Goal: Task Accomplishment & Management: Complete application form

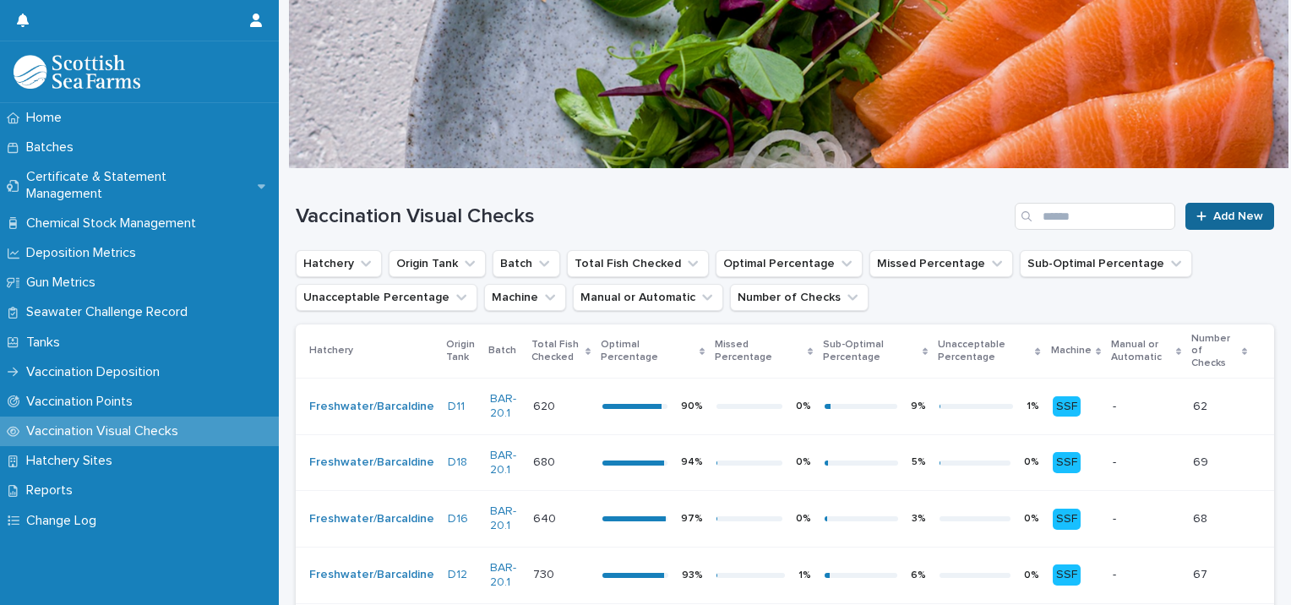
click at [1214, 214] on span "Add New" at bounding box center [1239, 216] width 50 height 12
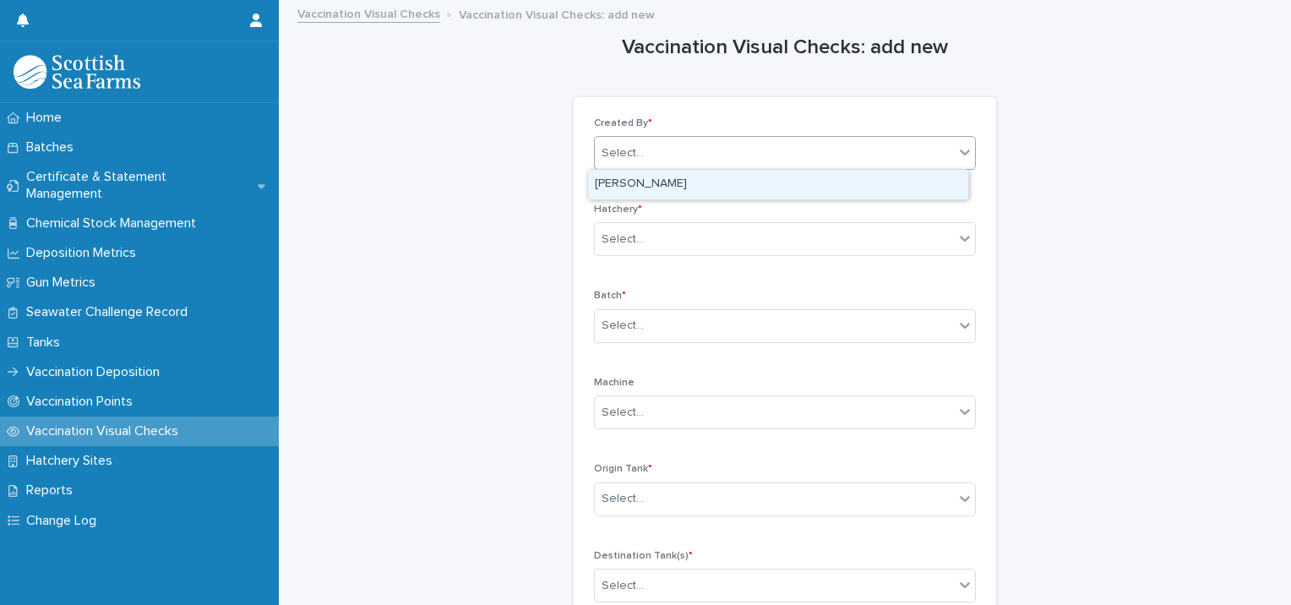
click at [651, 146] on div "Select..." at bounding box center [774, 153] width 359 height 28
click at [651, 194] on div "Michael Tresise" at bounding box center [778, 185] width 380 height 30
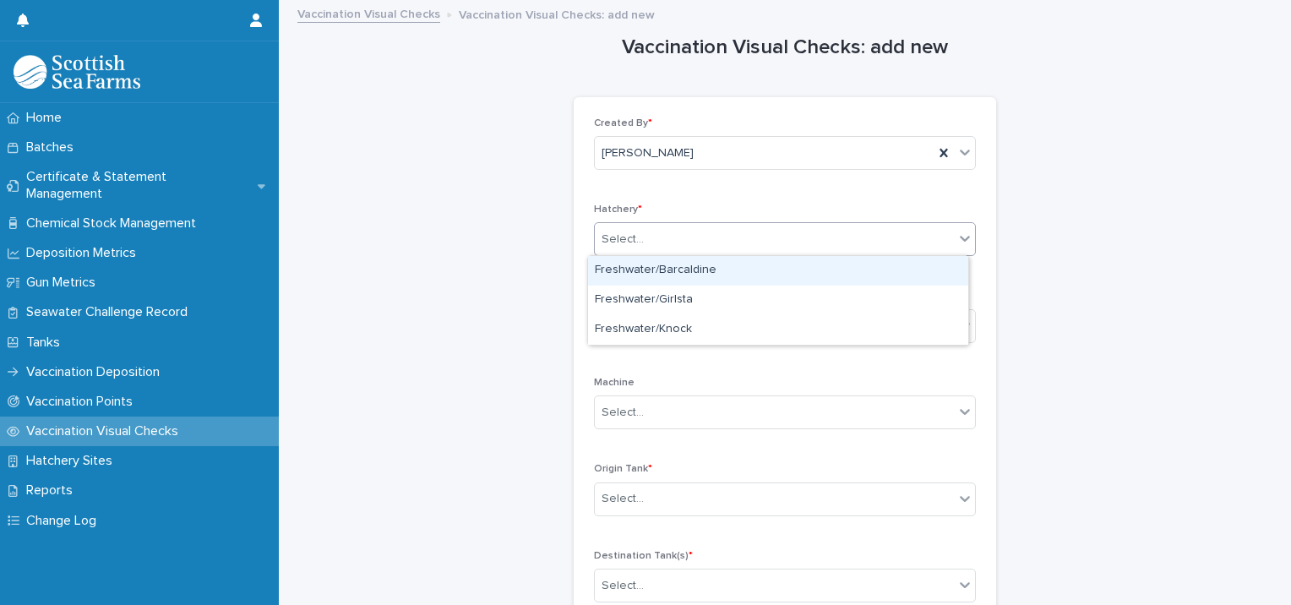
click at [630, 240] on div "Select..." at bounding box center [623, 240] width 42 height 18
click at [630, 278] on div "Freshwater/Barcaldine" at bounding box center [778, 271] width 380 height 30
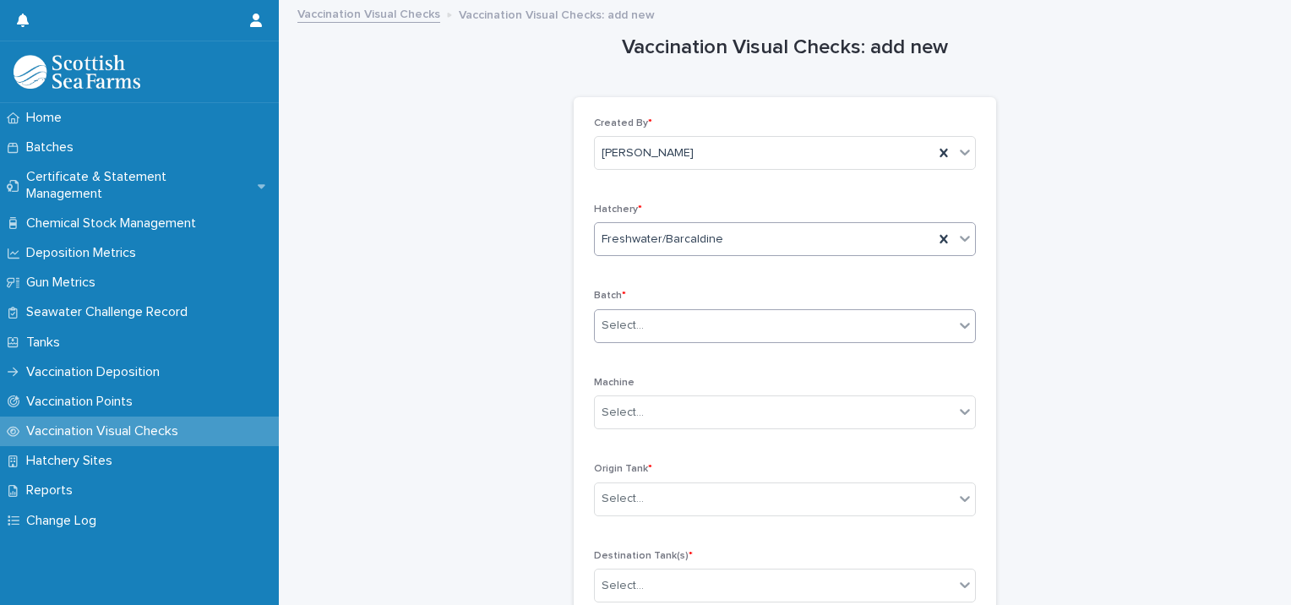
click at [626, 319] on div "Select..." at bounding box center [623, 326] width 42 height 18
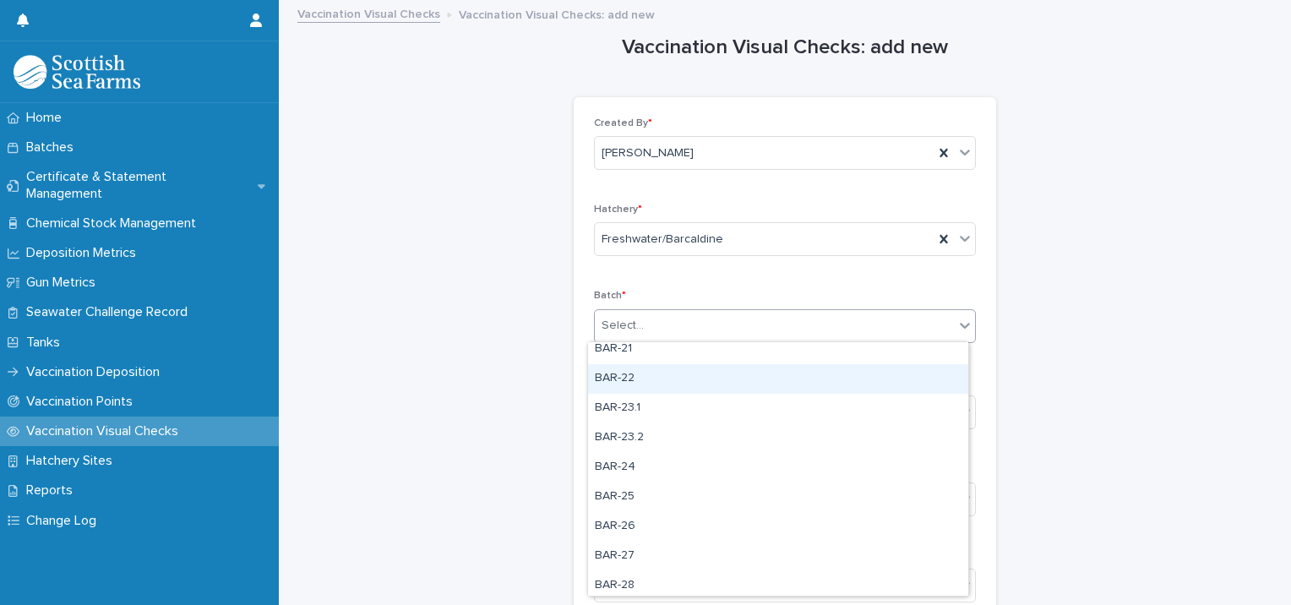
scroll to position [338, 0]
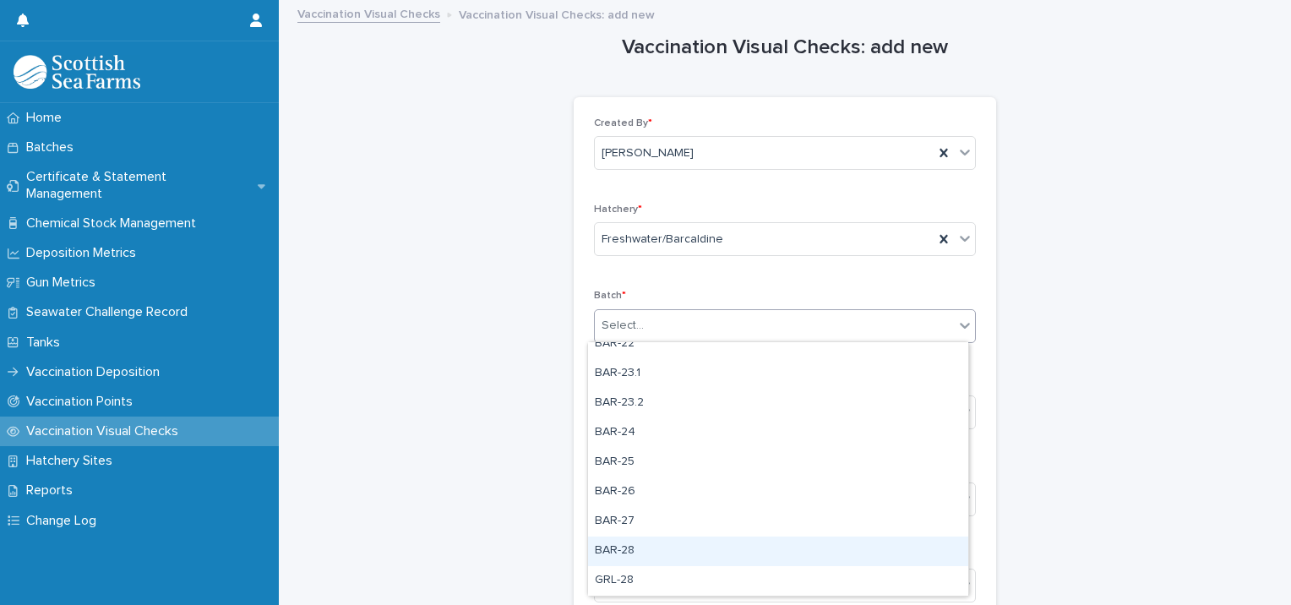
click at [615, 558] on div "BAR-28" at bounding box center [778, 552] width 380 height 30
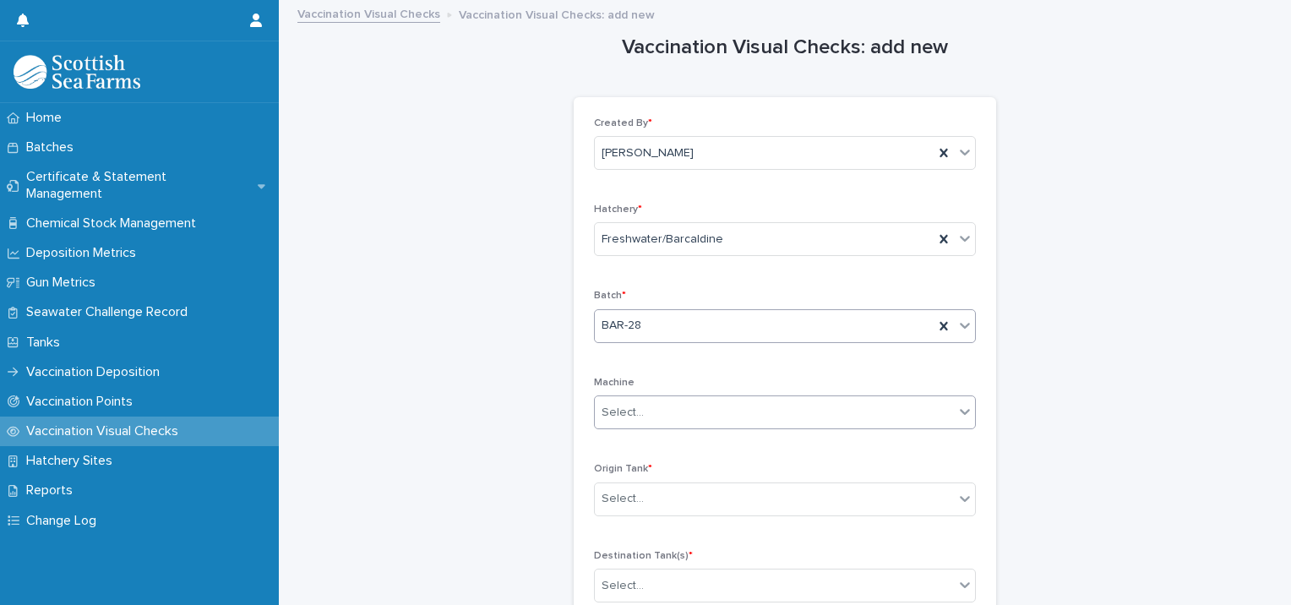
click at [632, 401] on div "Select..." at bounding box center [774, 413] width 359 height 28
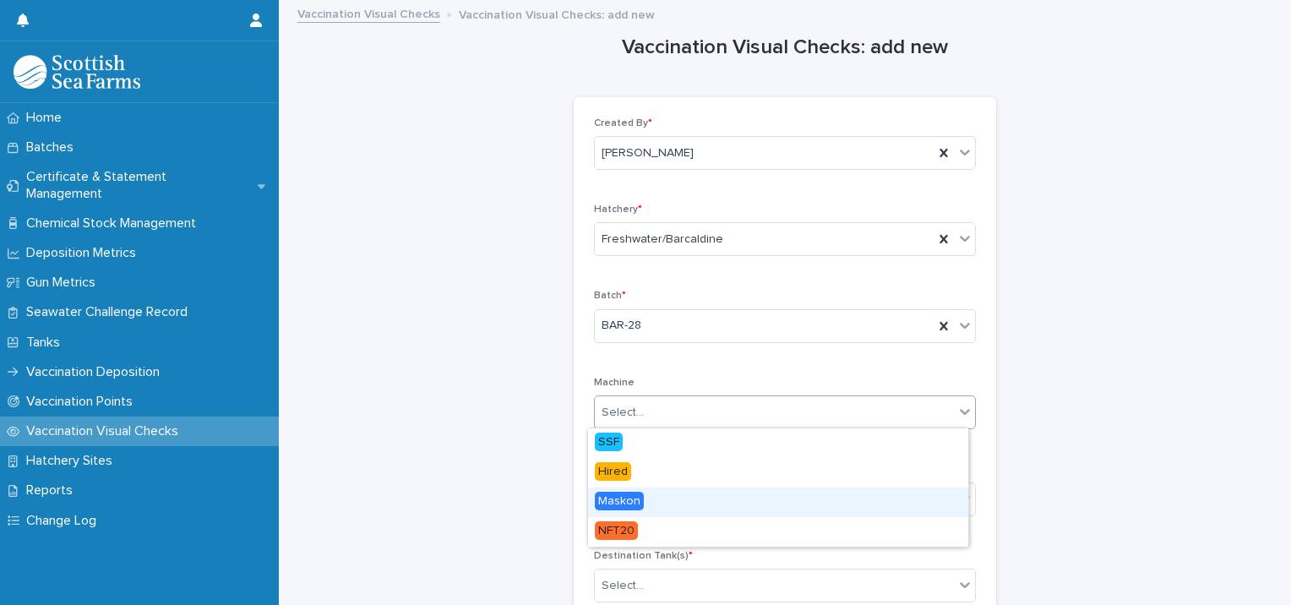
click at [624, 507] on span "Maskon" at bounding box center [619, 501] width 49 height 19
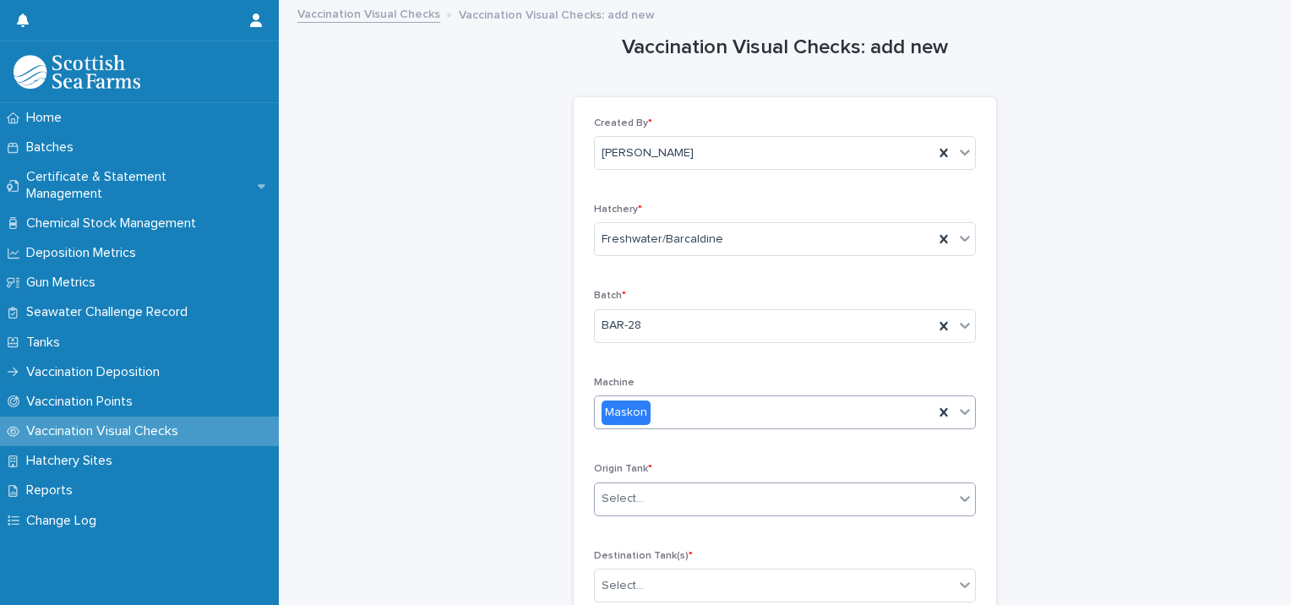
click at [641, 500] on div "Select..." at bounding box center [774, 499] width 359 height 28
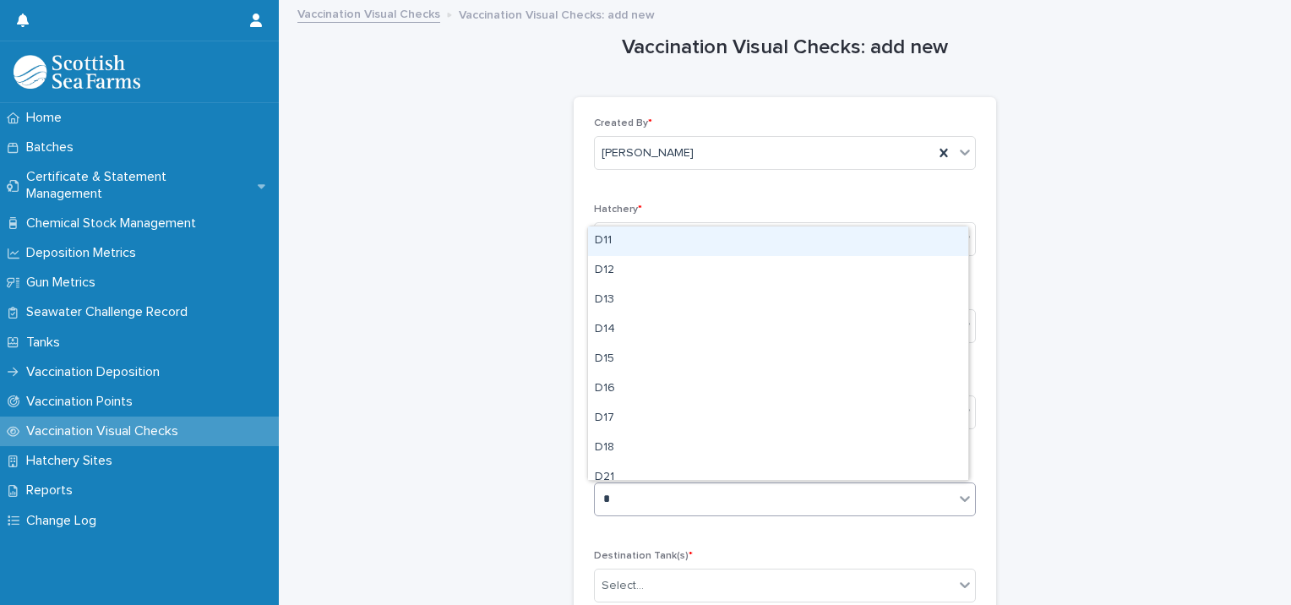
type input "**"
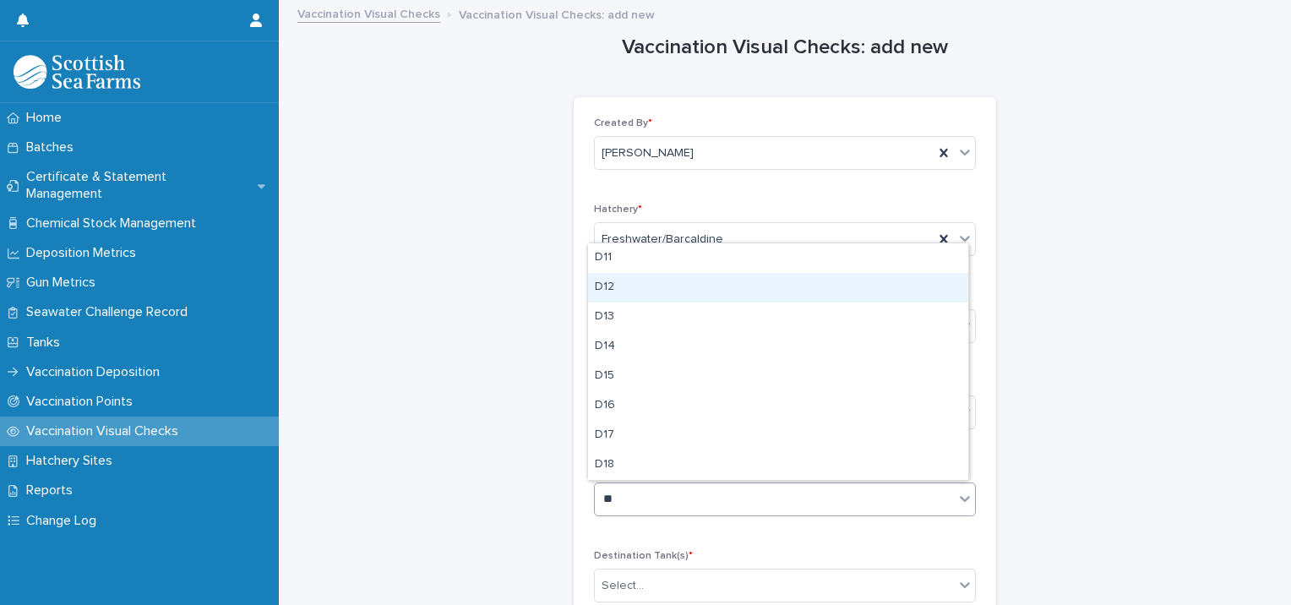
click at [605, 282] on div "D12" at bounding box center [778, 288] width 380 height 30
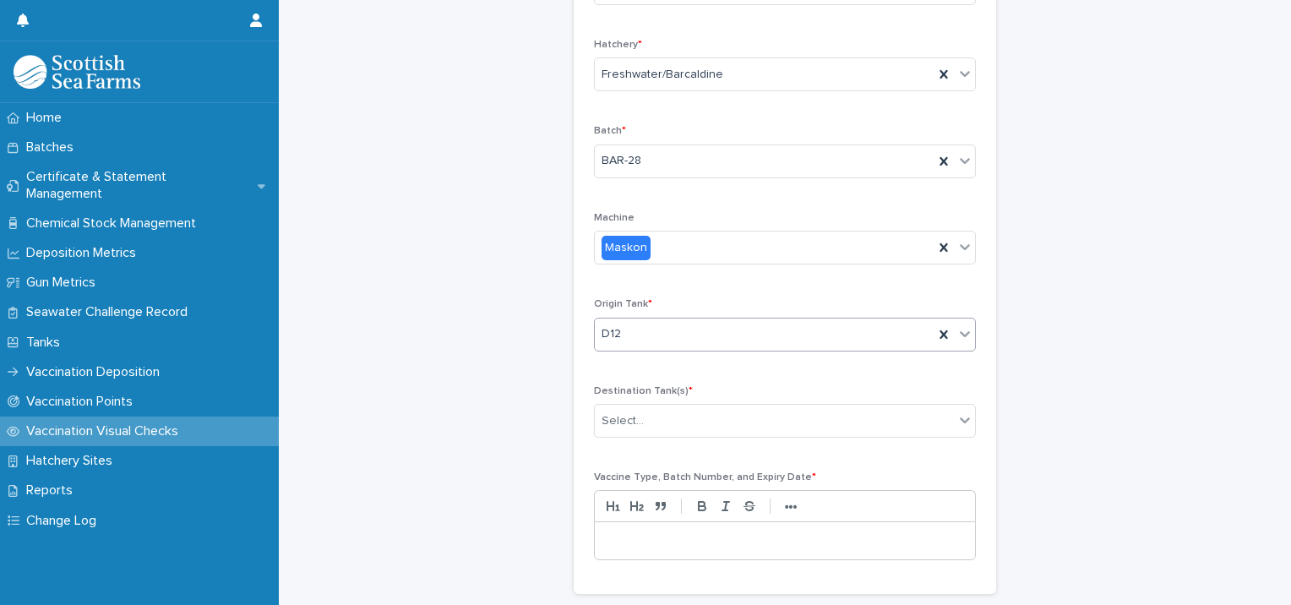
scroll to position [169, 0]
click at [636, 421] on div "Select..." at bounding box center [623, 417] width 42 height 18
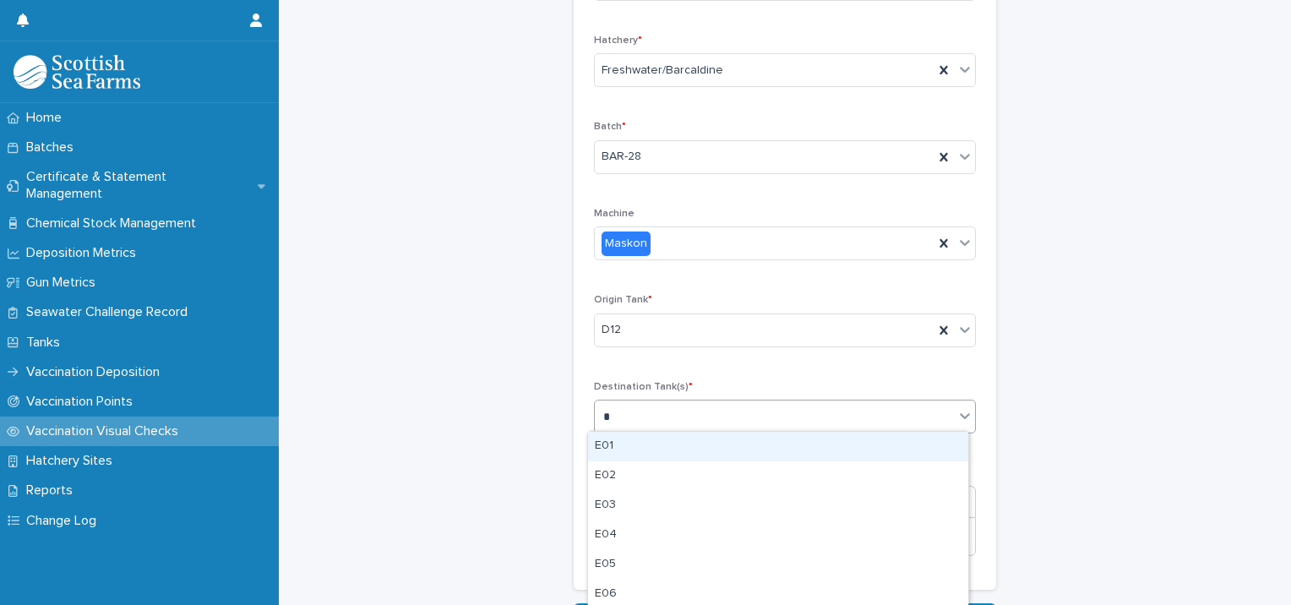
type input "**"
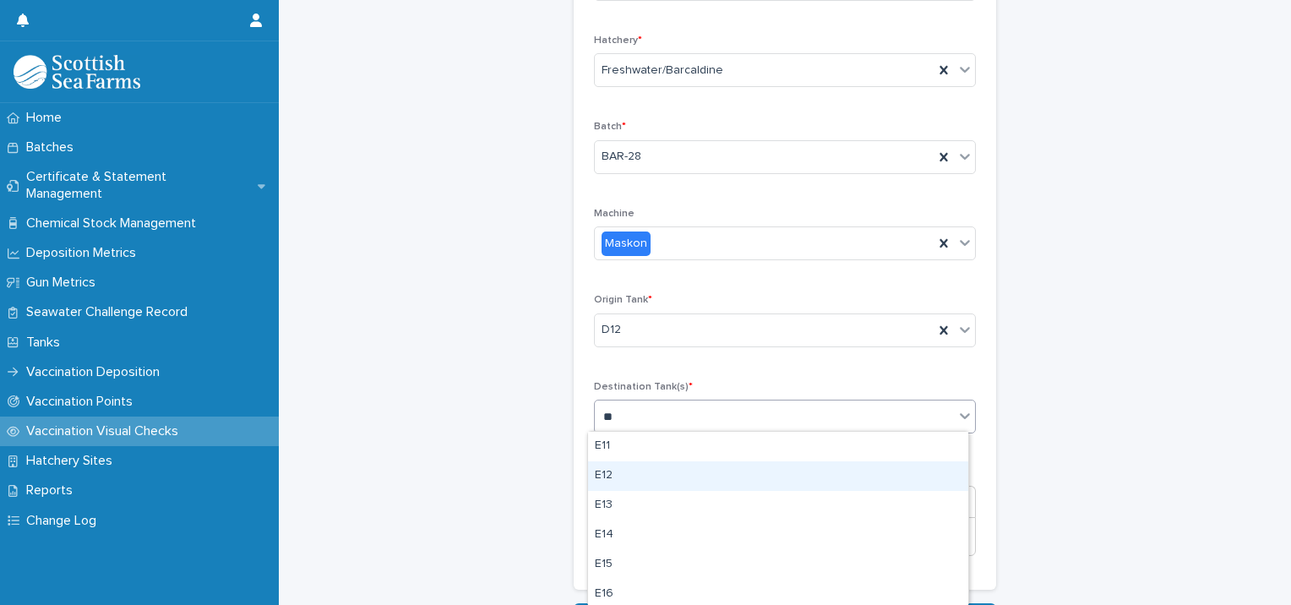
click at [625, 481] on div "E12" at bounding box center [778, 476] width 380 height 30
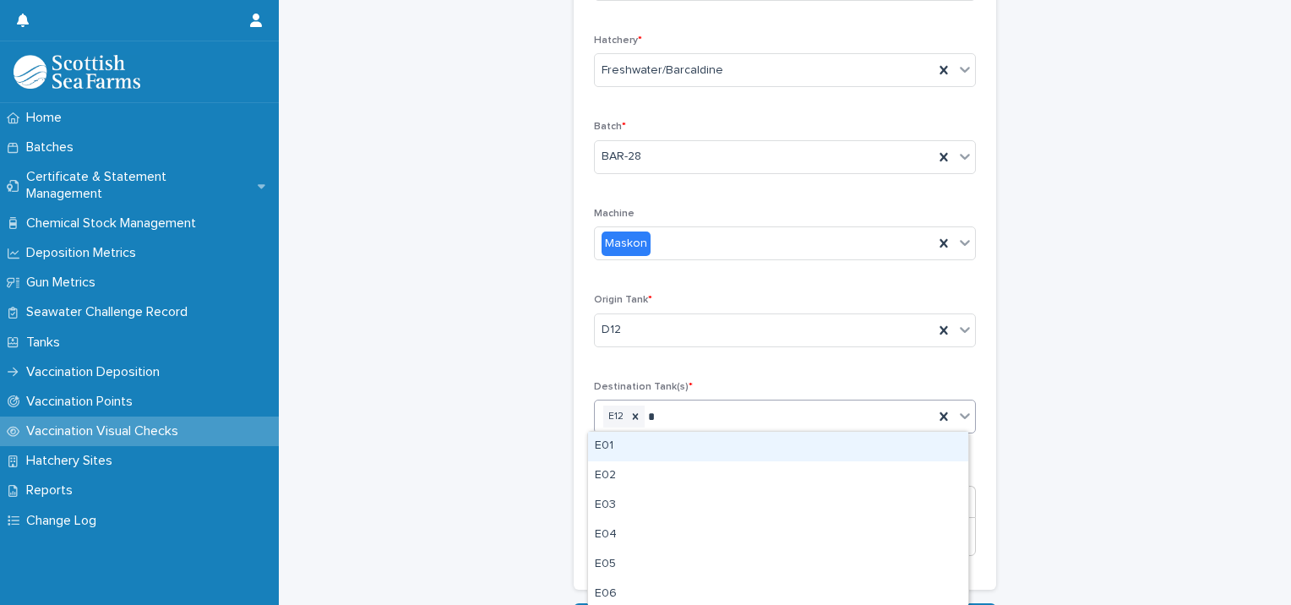
type input "**"
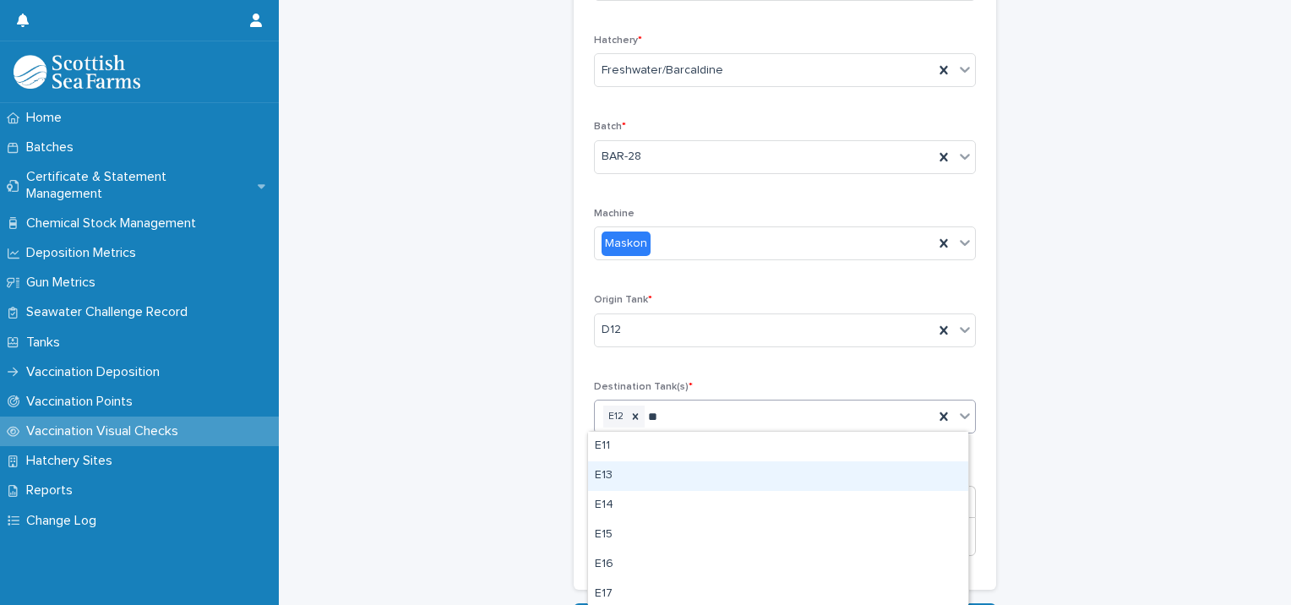
click at [629, 472] on div "E13" at bounding box center [778, 476] width 380 height 30
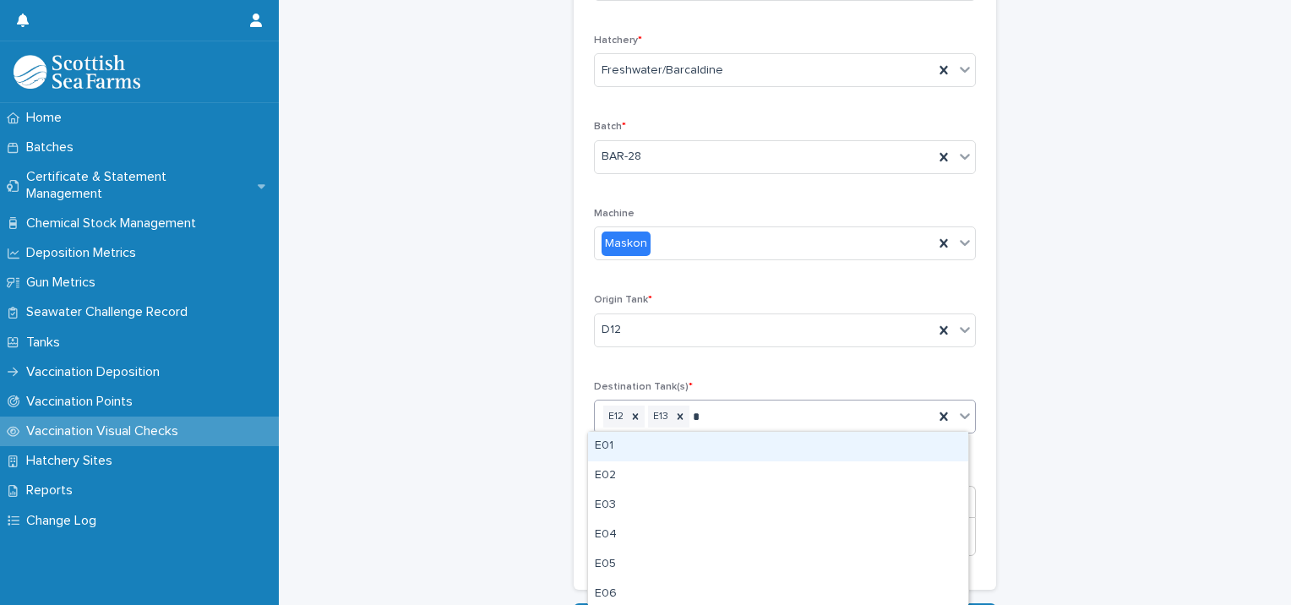
type input "**"
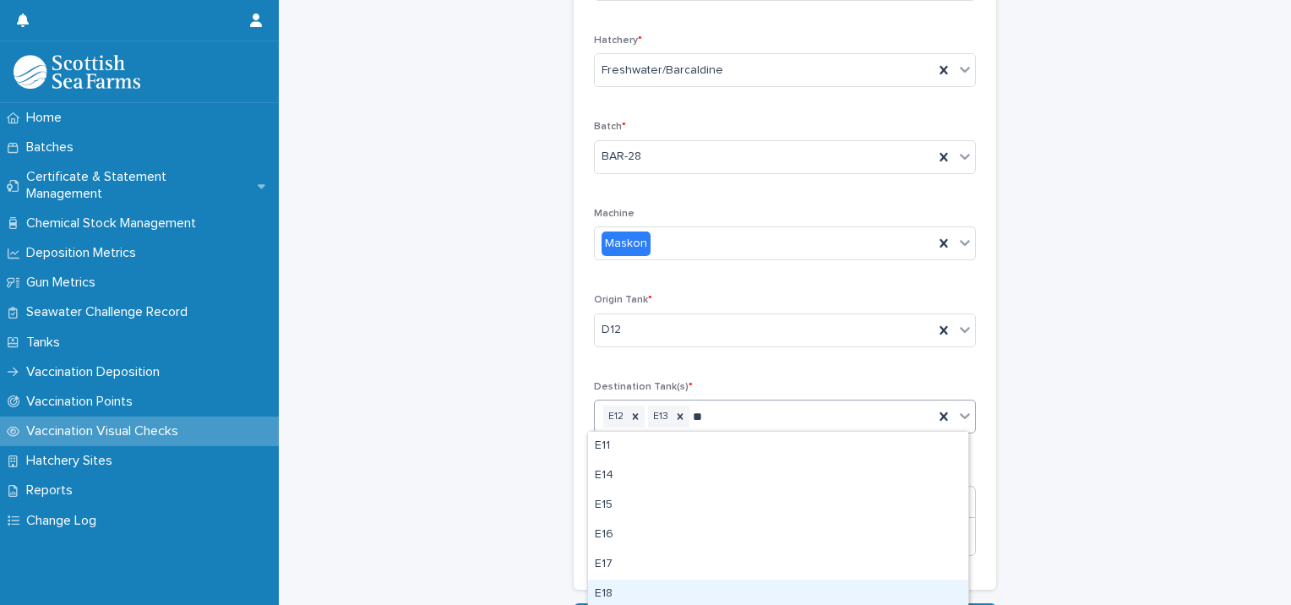
click at [617, 592] on div "E18" at bounding box center [778, 595] width 380 height 30
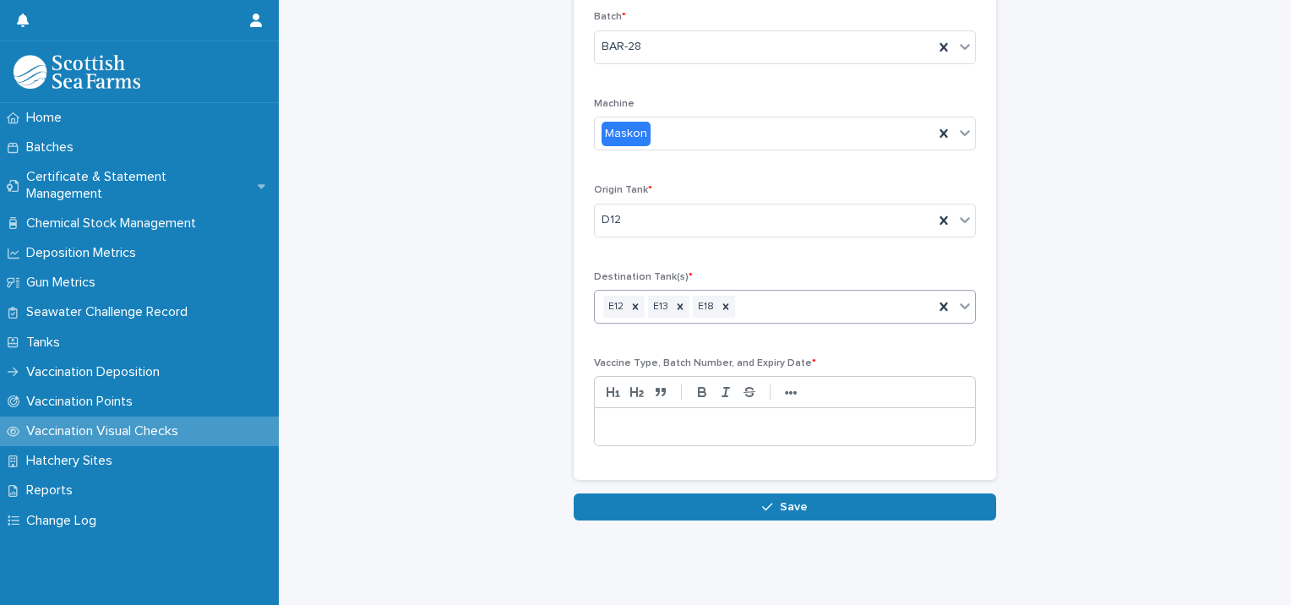
scroll to position [289, 0]
click at [655, 423] on div at bounding box center [785, 426] width 380 height 37
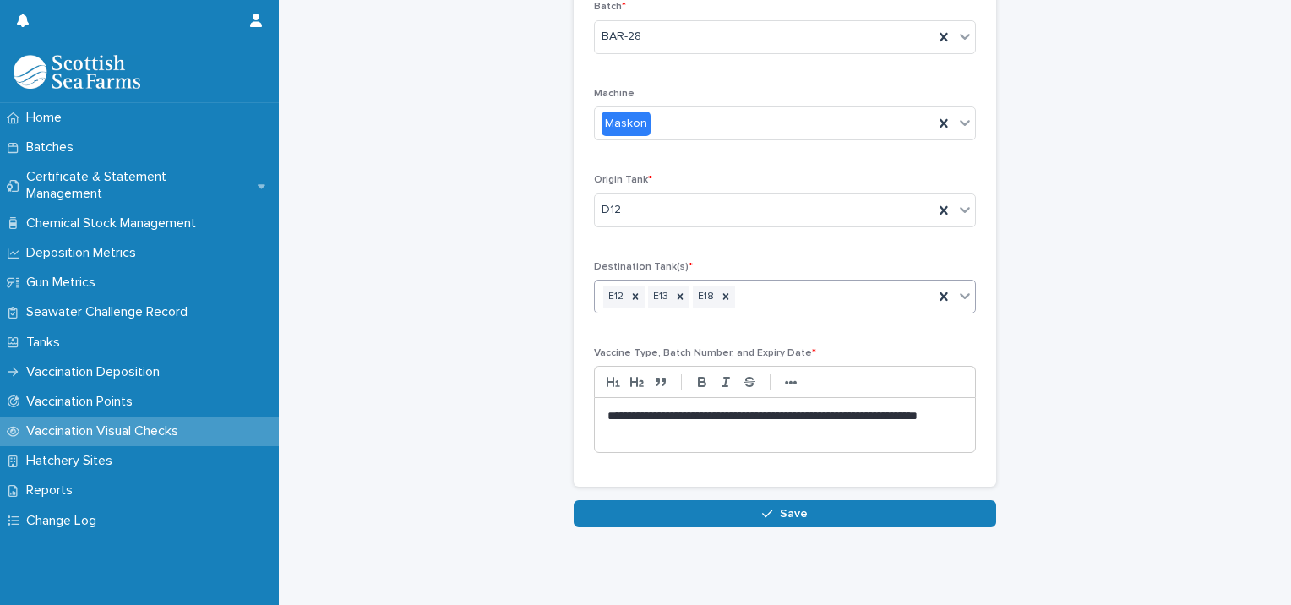
click at [804, 510] on button "Save" at bounding box center [785, 513] width 423 height 27
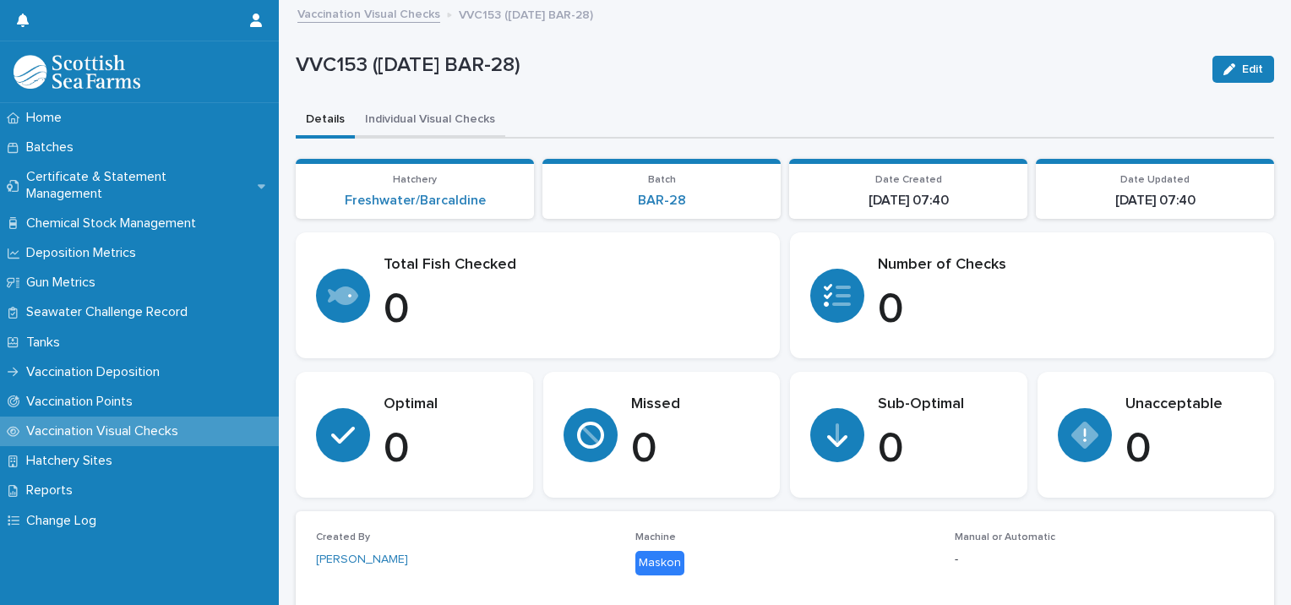
click at [439, 117] on button "Individual Visual Checks" at bounding box center [430, 120] width 150 height 35
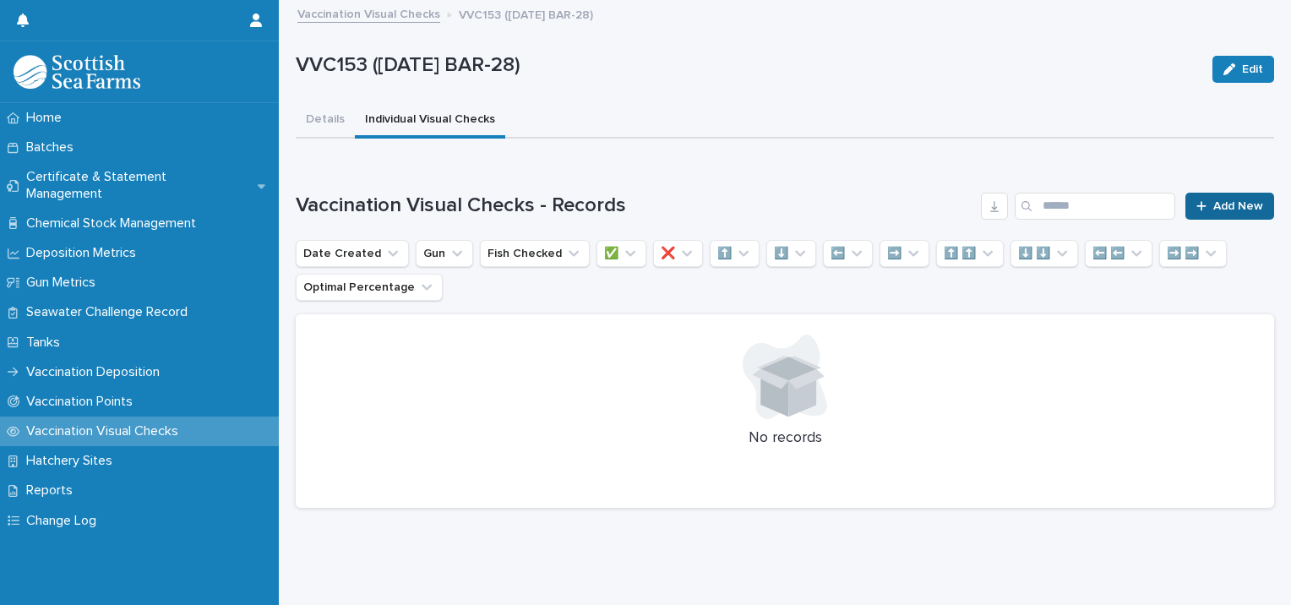
click at [1217, 196] on link "Add New" at bounding box center [1230, 206] width 89 height 27
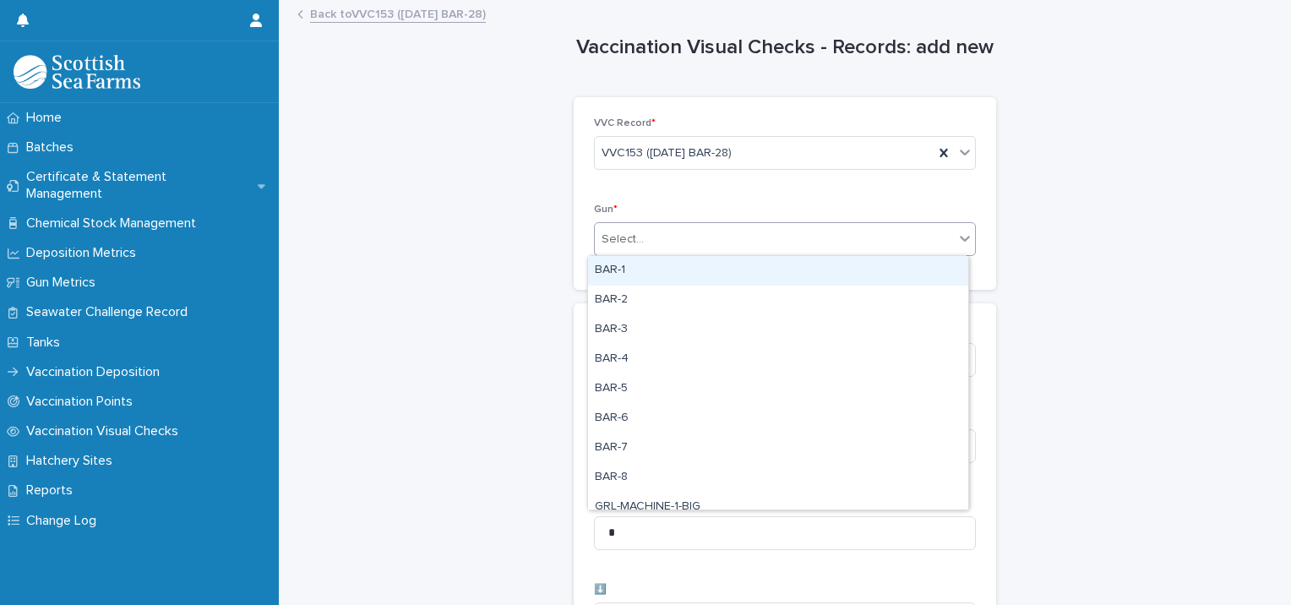
click at [728, 231] on div "Select..." at bounding box center [774, 240] width 359 height 28
click at [648, 270] on div "BAR-1" at bounding box center [778, 271] width 380 height 30
click at [702, 239] on div "BAR-1" at bounding box center [764, 240] width 339 height 30
click at [659, 274] on div "BAR-2" at bounding box center [778, 271] width 380 height 30
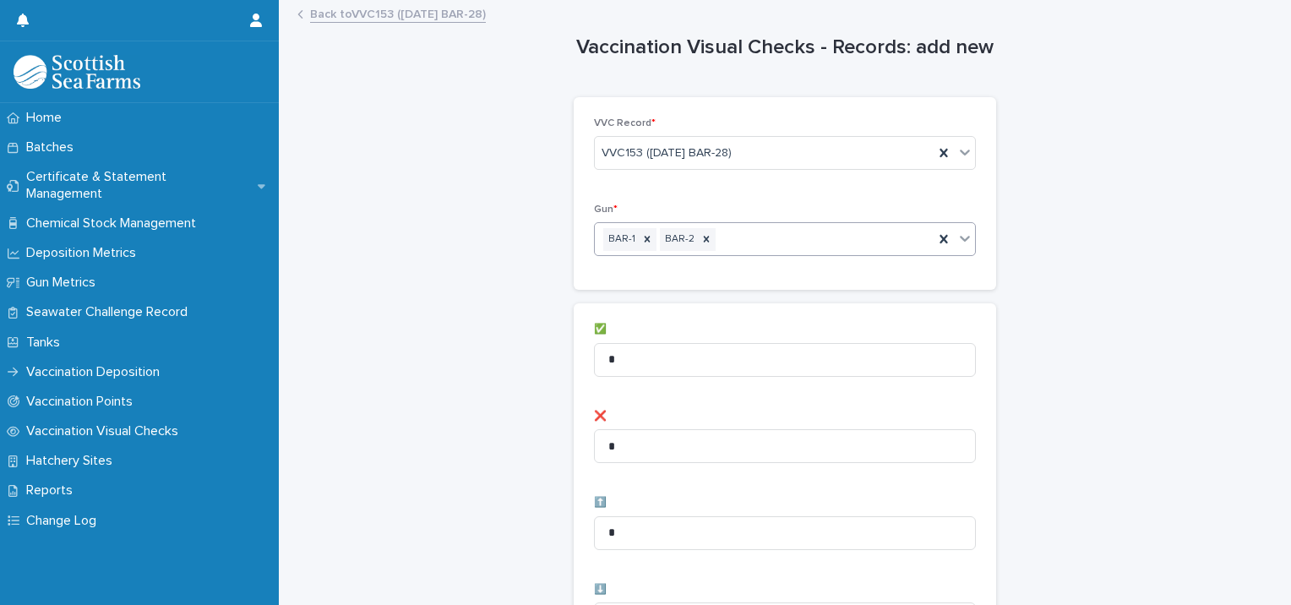
click at [720, 234] on div "BAR-1 BAR-2" at bounding box center [764, 240] width 339 height 30
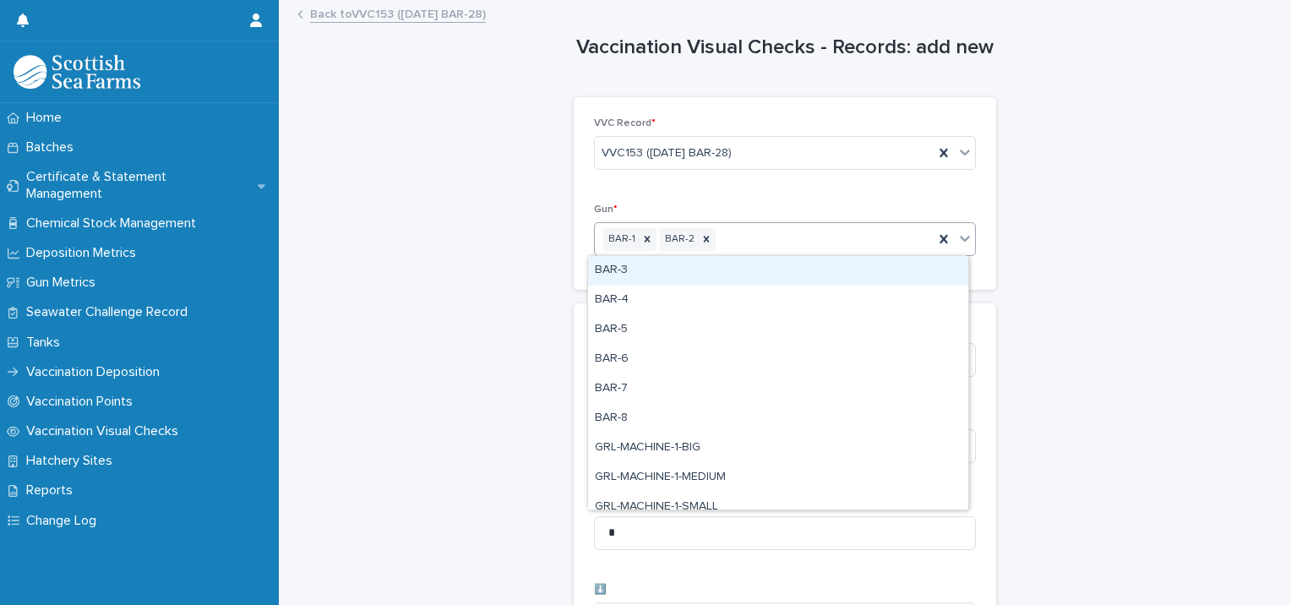
click at [657, 272] on div "BAR-3" at bounding box center [778, 271] width 380 height 30
click at [776, 238] on div "BAR-1 BAR-2 BAR-3" at bounding box center [764, 240] width 339 height 30
drag, startPoint x: 683, startPoint y: 274, endPoint x: 778, endPoint y: 254, distance: 96.8
click at [690, 274] on div "BAR-4" at bounding box center [778, 271] width 380 height 30
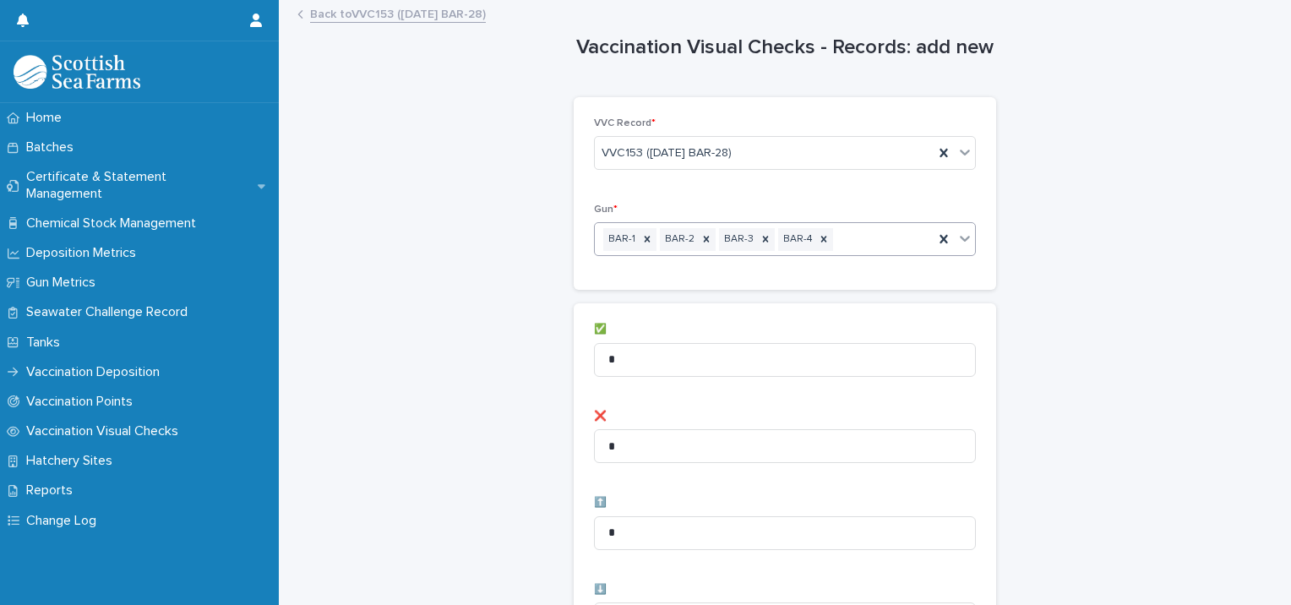
click at [832, 240] on div "BAR-1 BAR-2 BAR-3 BAR-4" at bounding box center [764, 240] width 339 height 30
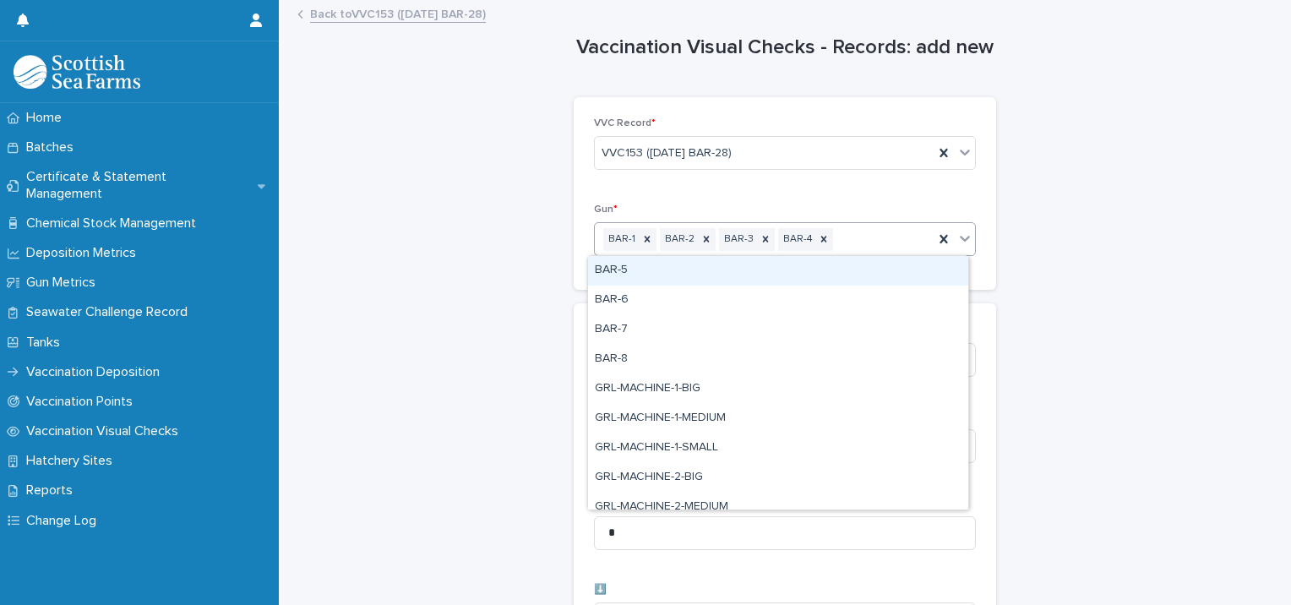
click at [711, 271] on div "BAR-5" at bounding box center [778, 271] width 380 height 30
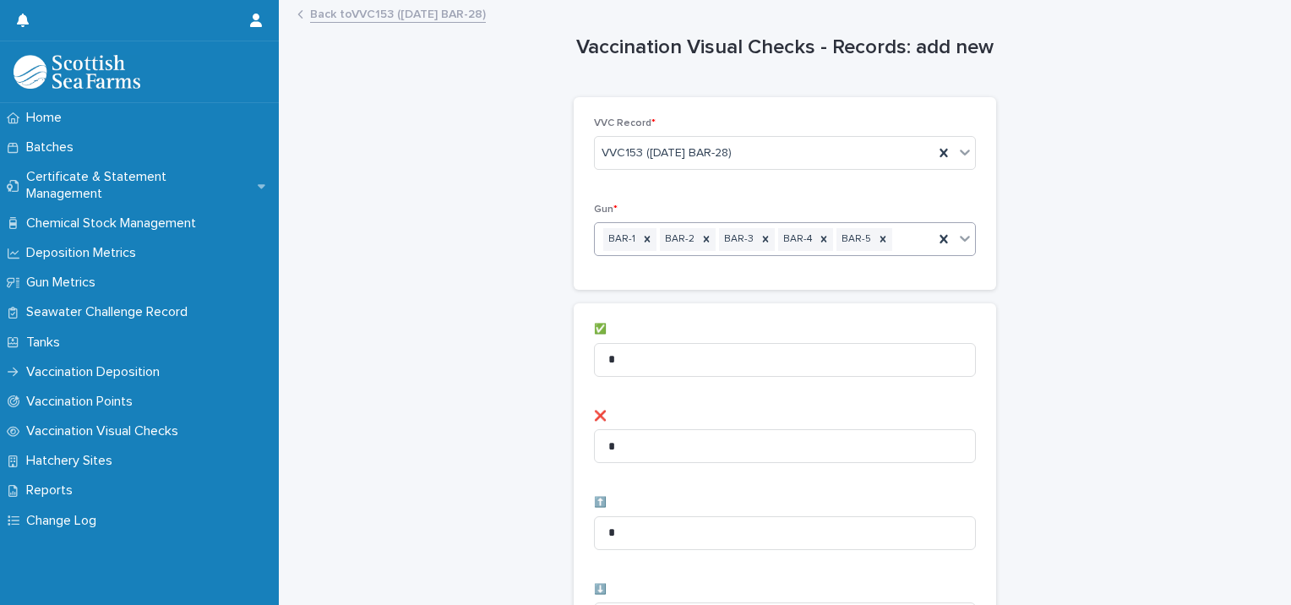
click at [892, 239] on div "BAR-1 BAR-2 BAR-3 BAR-4 BAR-5" at bounding box center [764, 240] width 339 height 30
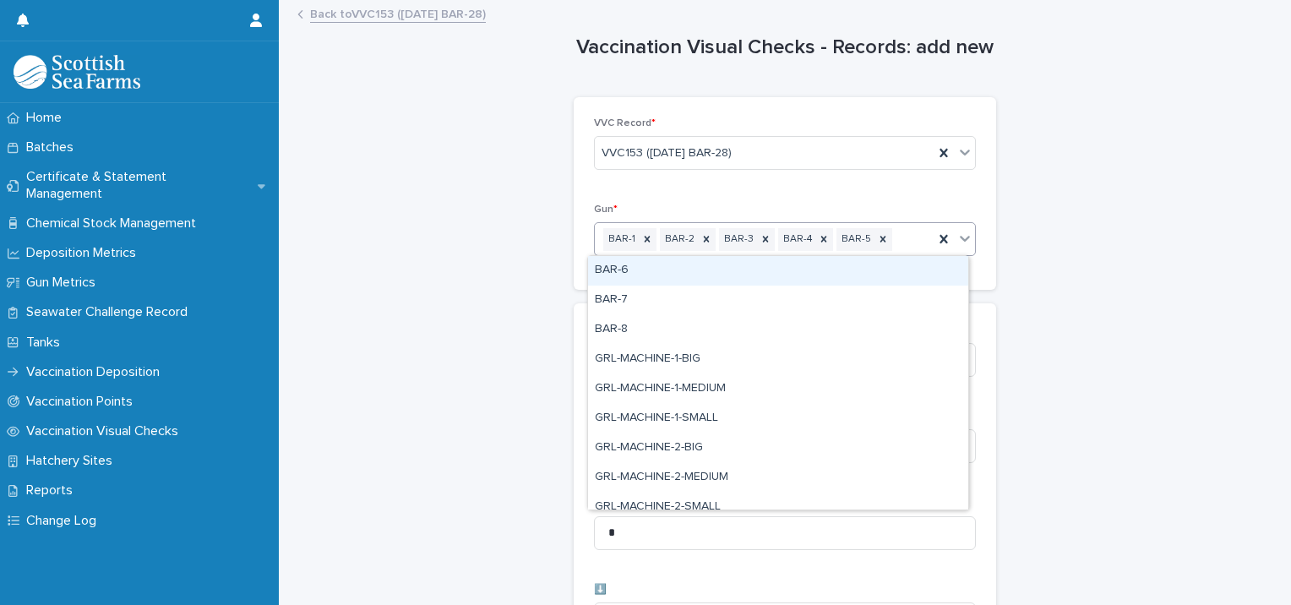
click at [781, 273] on div "BAR-6" at bounding box center [778, 271] width 380 height 30
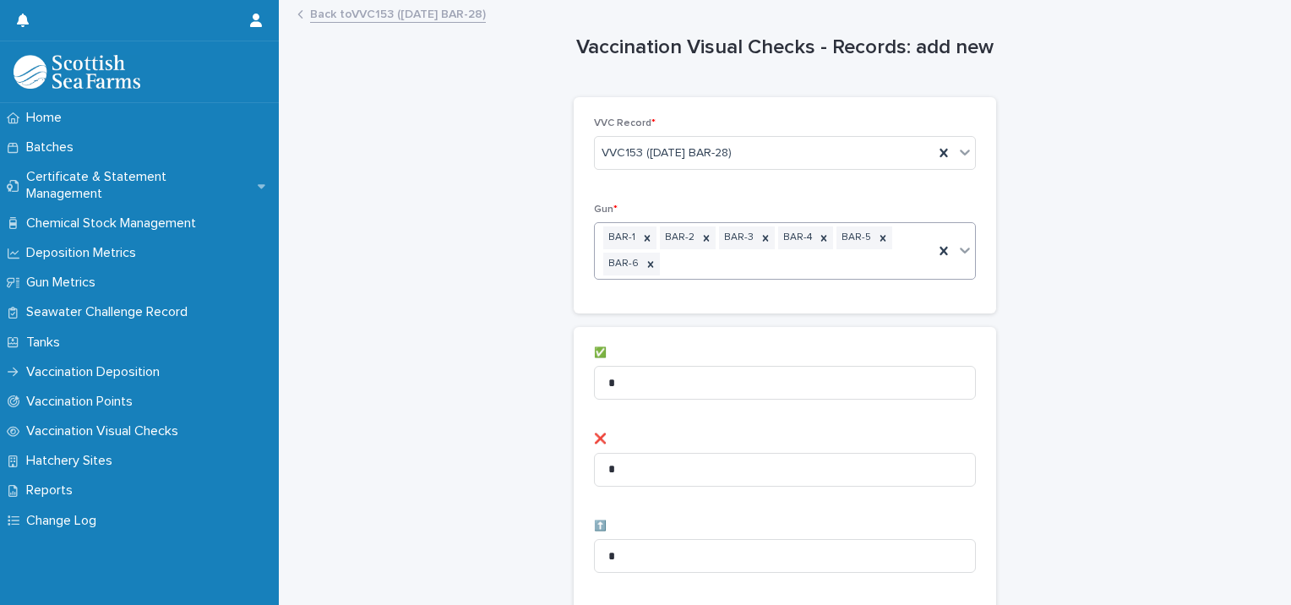
click at [771, 264] on div "BAR-1 BAR-2 BAR-3 BAR-4 BAR-5 BAR-6" at bounding box center [764, 251] width 339 height 56
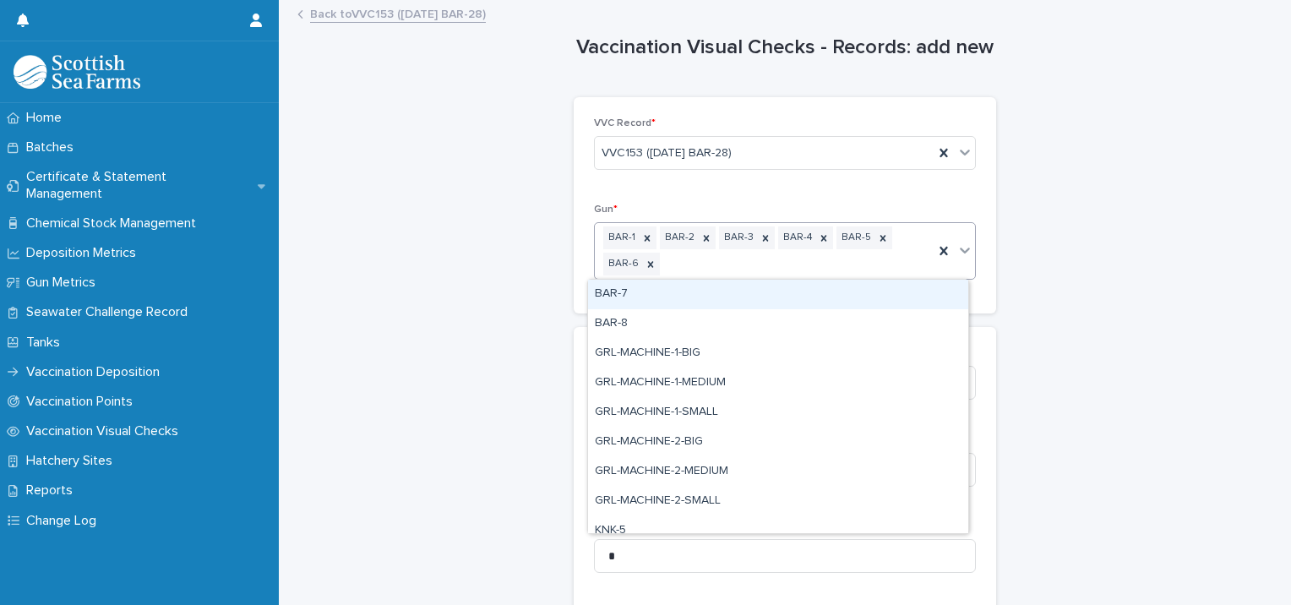
click at [663, 297] on div "BAR-7" at bounding box center [778, 295] width 380 height 30
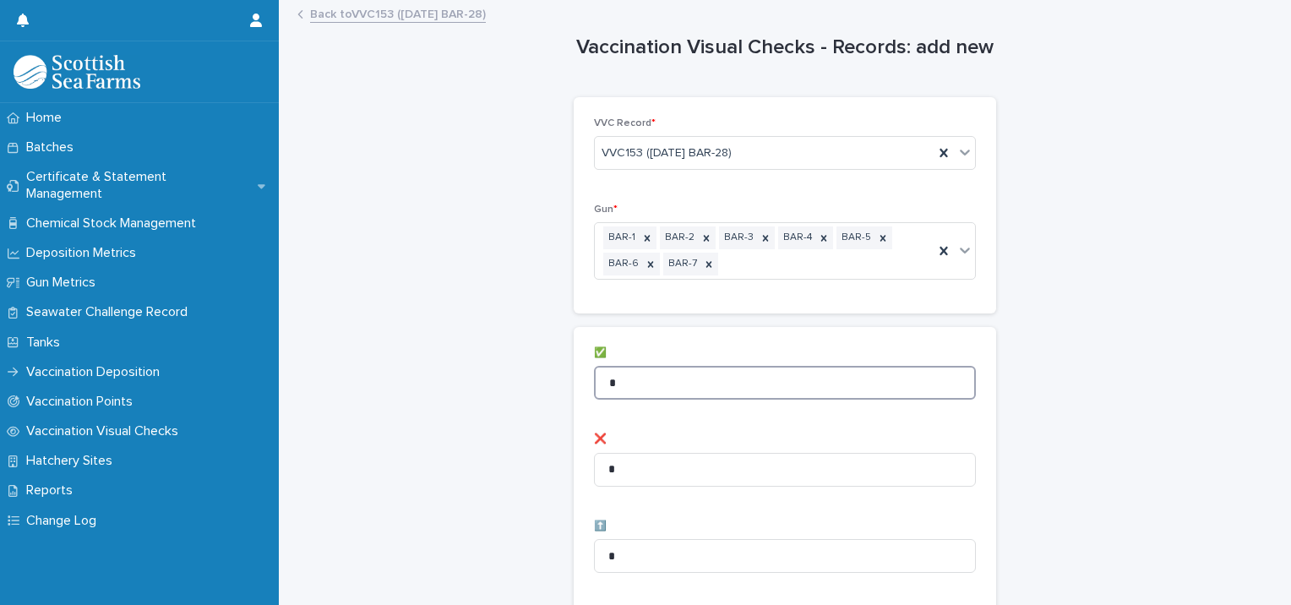
drag, startPoint x: 619, startPoint y: 371, endPoint x: 561, endPoint y: 355, distance: 59.7
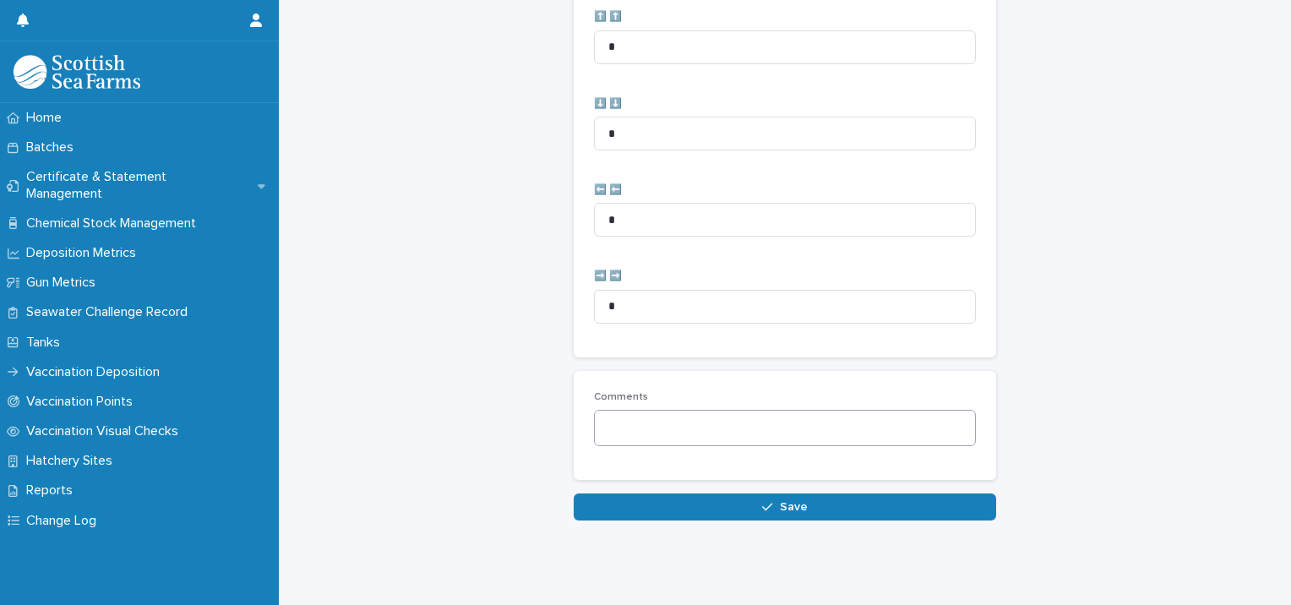
scroll to position [867, 0]
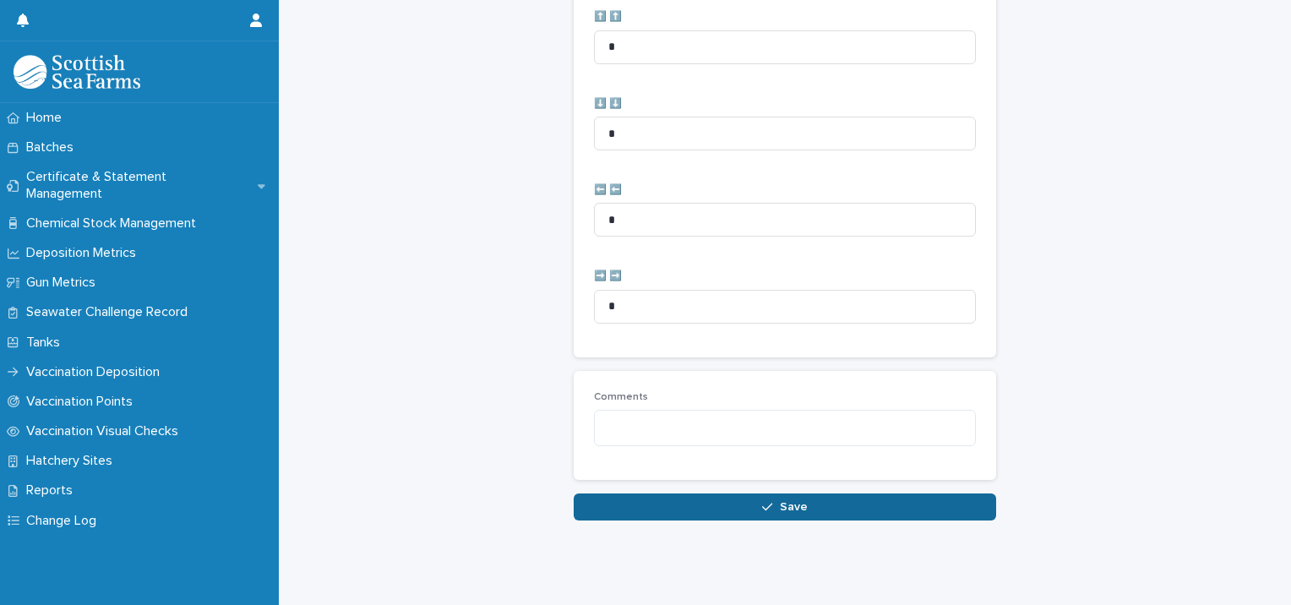
type input "**"
click at [742, 496] on button "Save" at bounding box center [785, 507] width 423 height 27
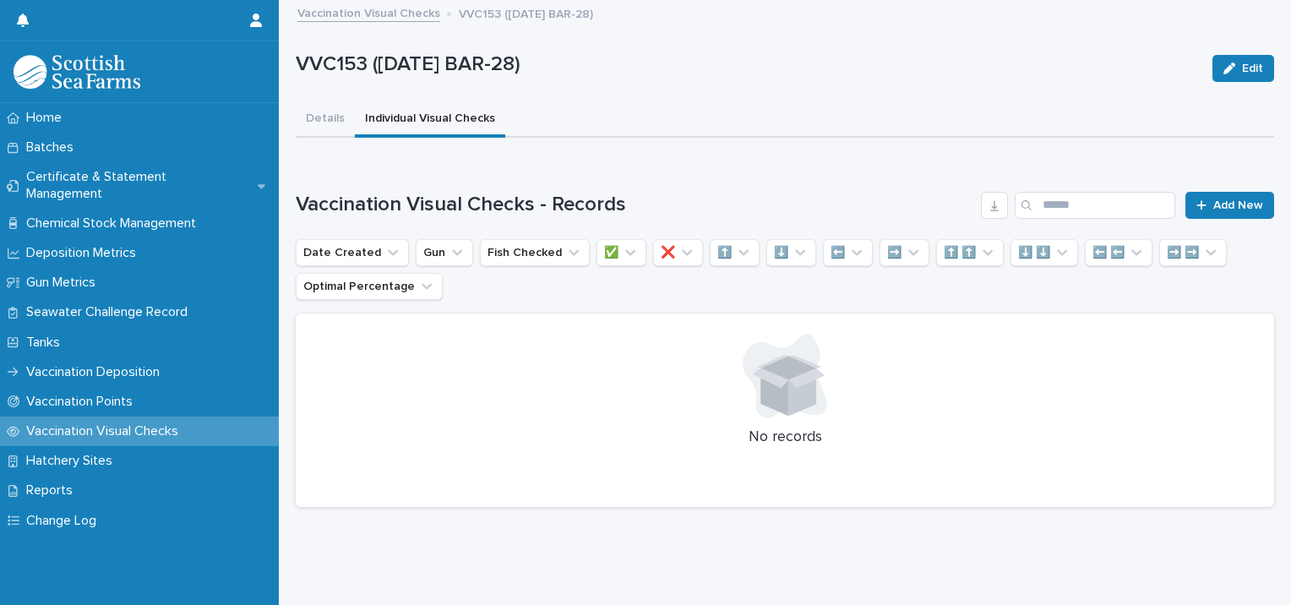
scroll to position [13, 0]
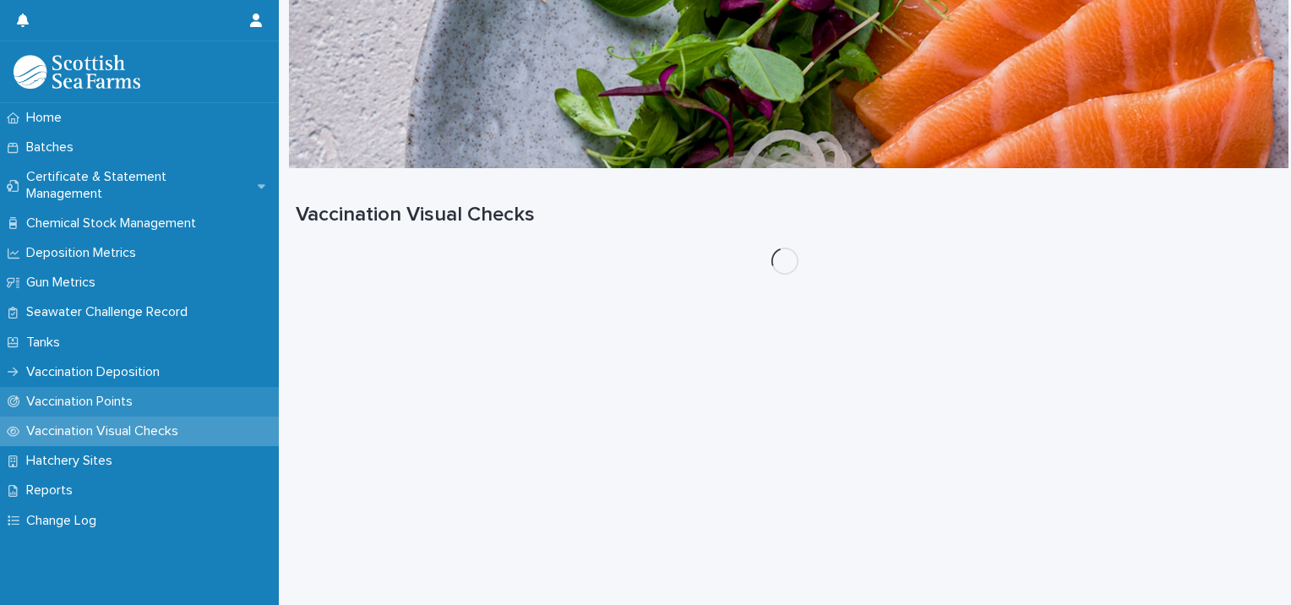
click at [111, 394] on p "Vaccination Points" at bounding box center [82, 402] width 127 height 16
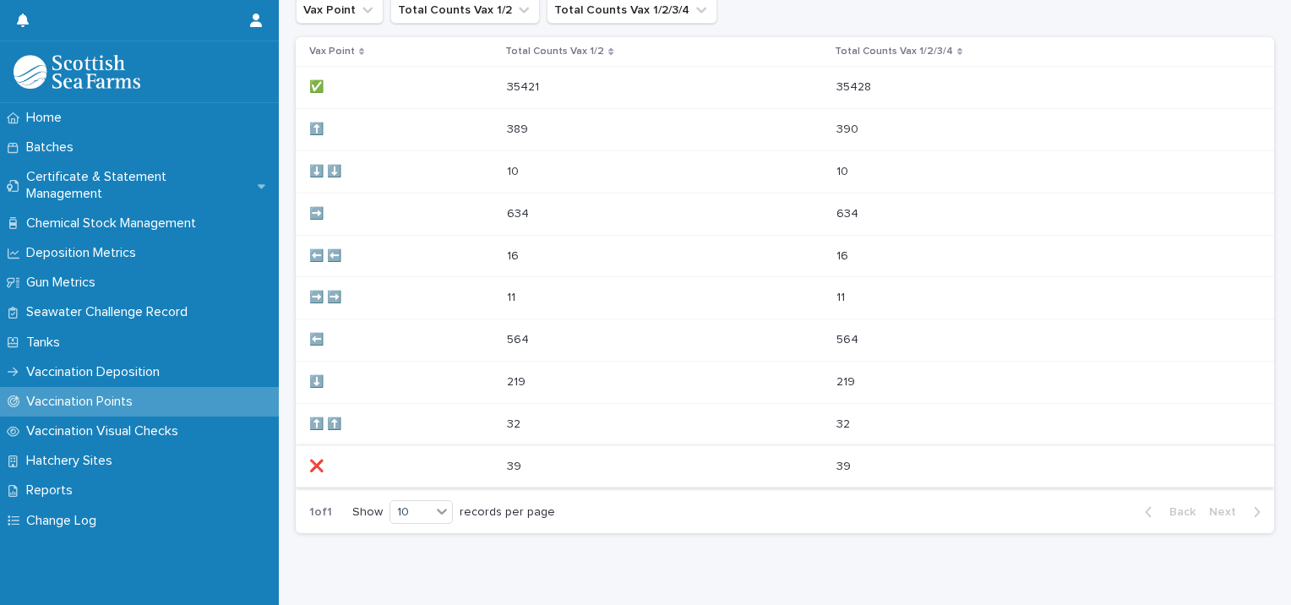
scroll to position [291, 0]
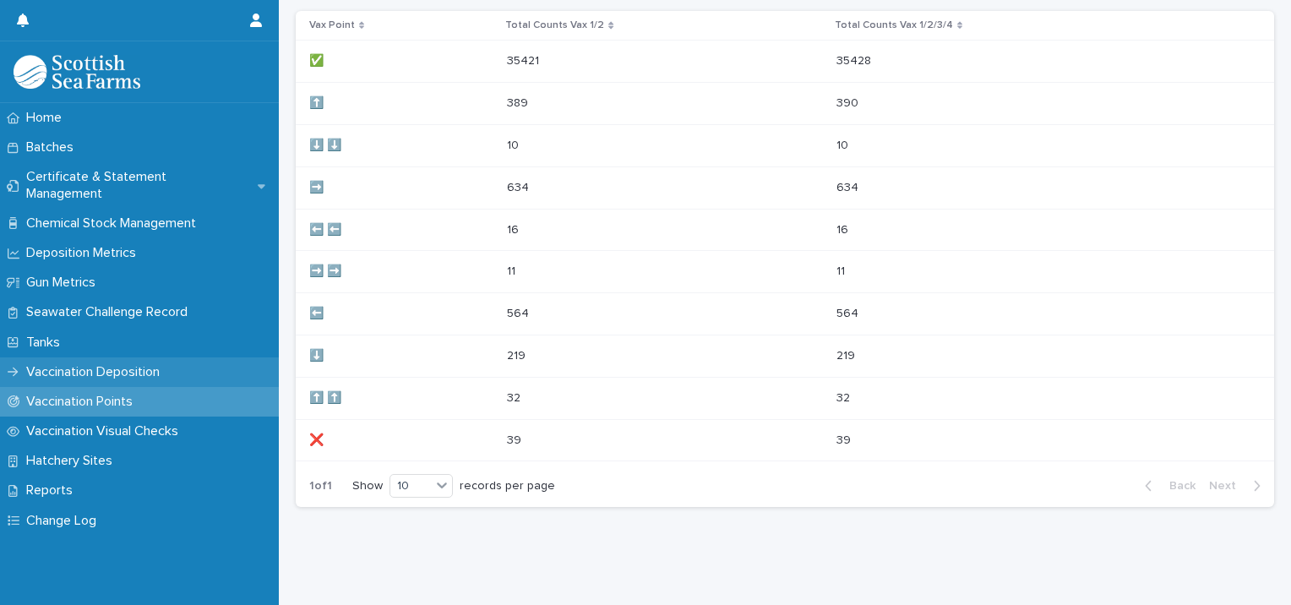
click at [152, 364] on p "Vaccination Deposition" at bounding box center [96, 372] width 154 height 16
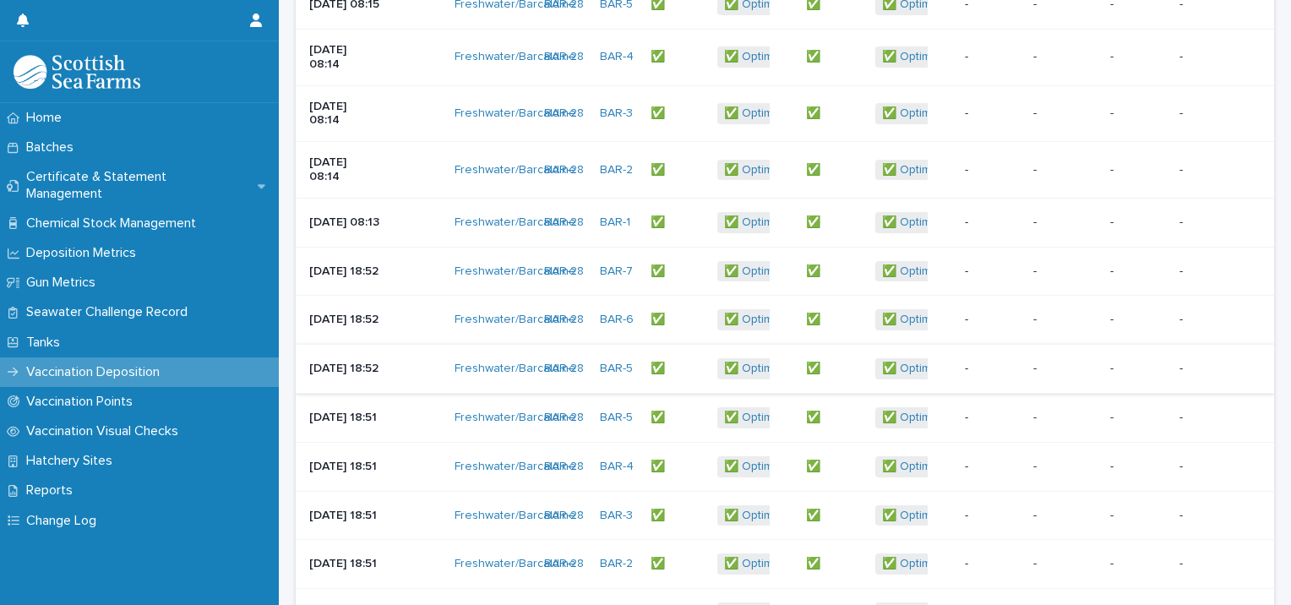
scroll to position [85, 0]
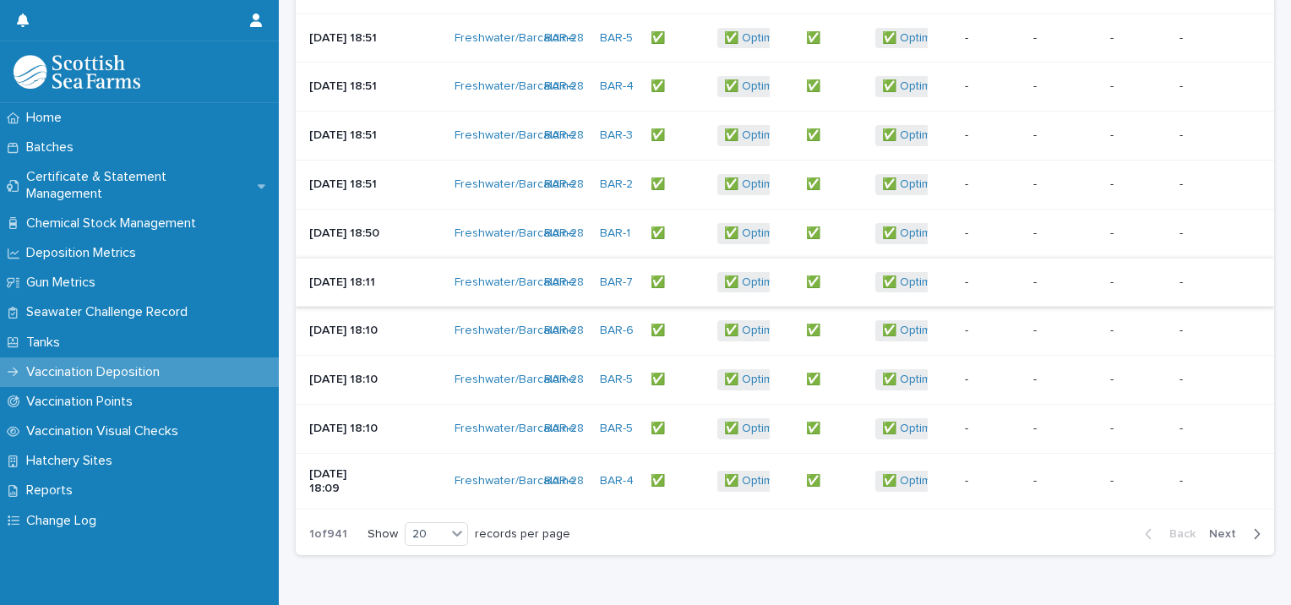
scroll to position [1028, 0]
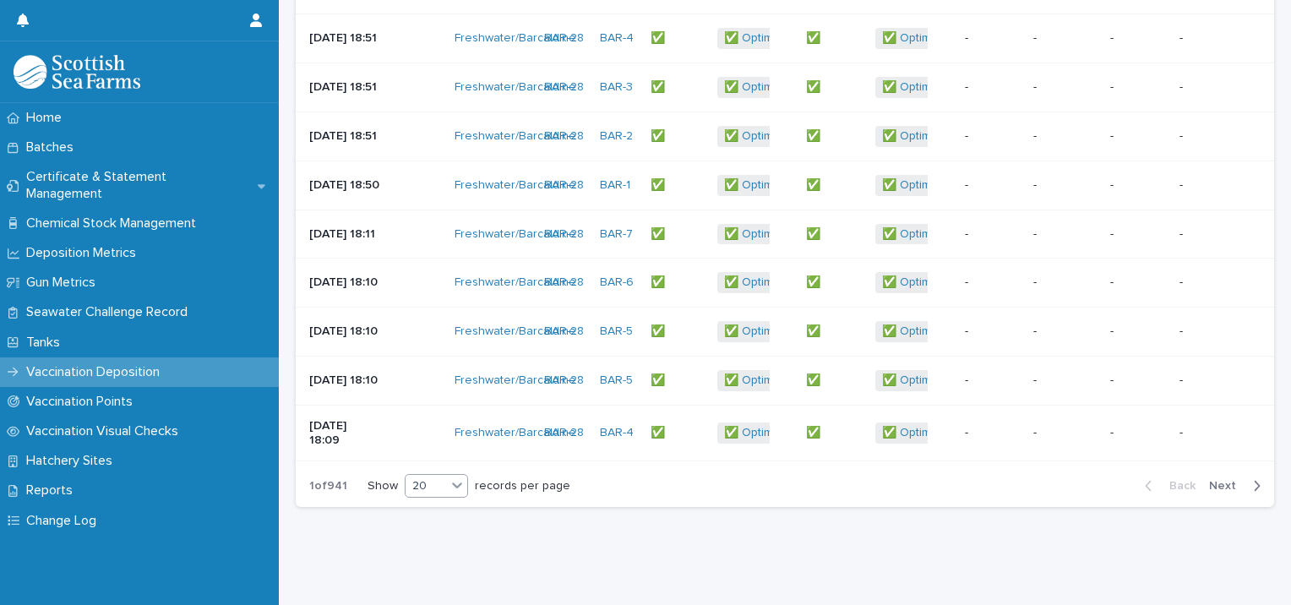
click at [459, 483] on icon at bounding box center [457, 486] width 10 height 6
click at [439, 533] on div "30" at bounding box center [437, 536] width 62 height 20
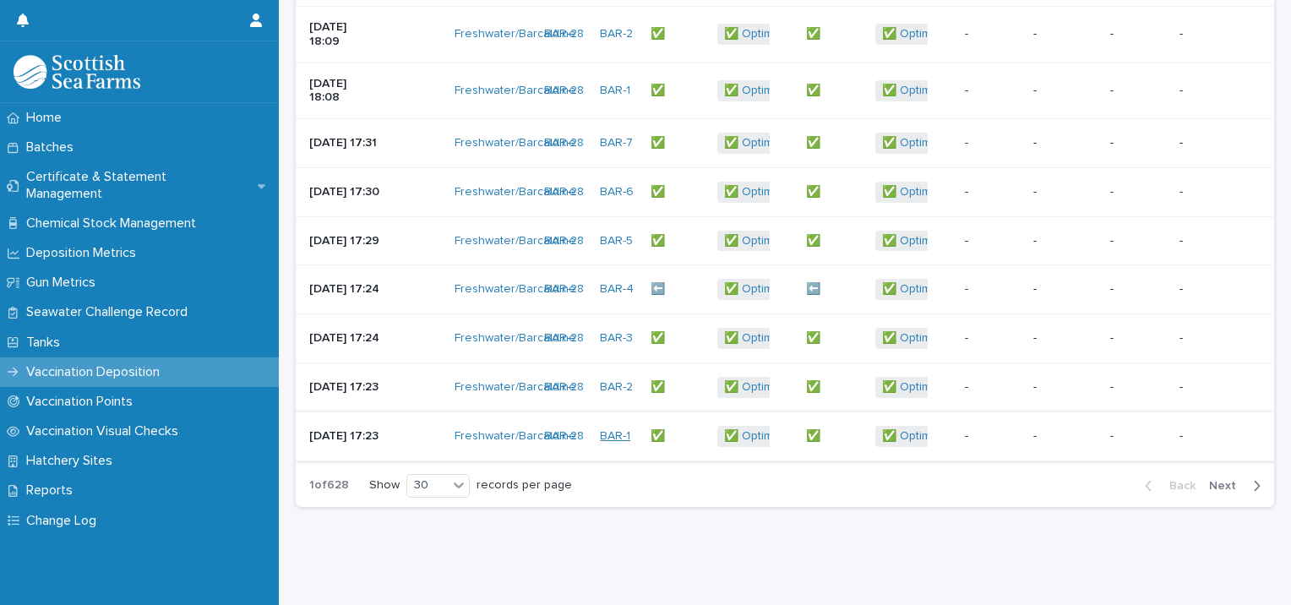
scroll to position [1589, 0]
click at [1216, 480] on span "Next" at bounding box center [1227, 486] width 37 height 12
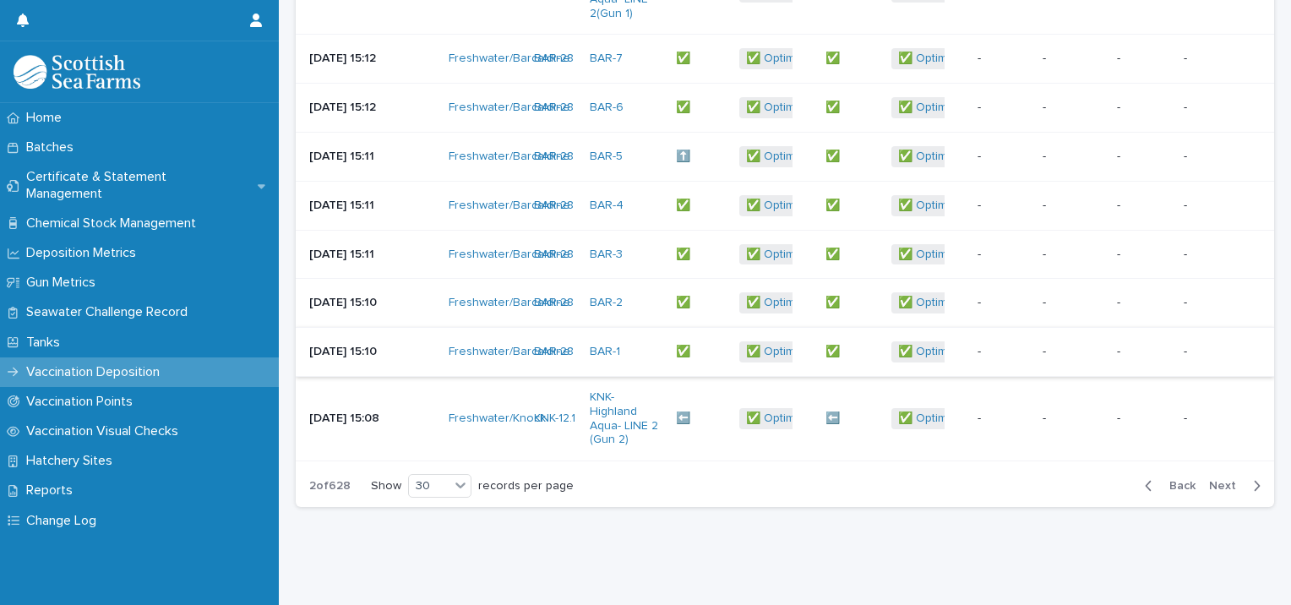
scroll to position [1844, 0]
click at [1212, 480] on span "Next" at bounding box center [1227, 486] width 37 height 12
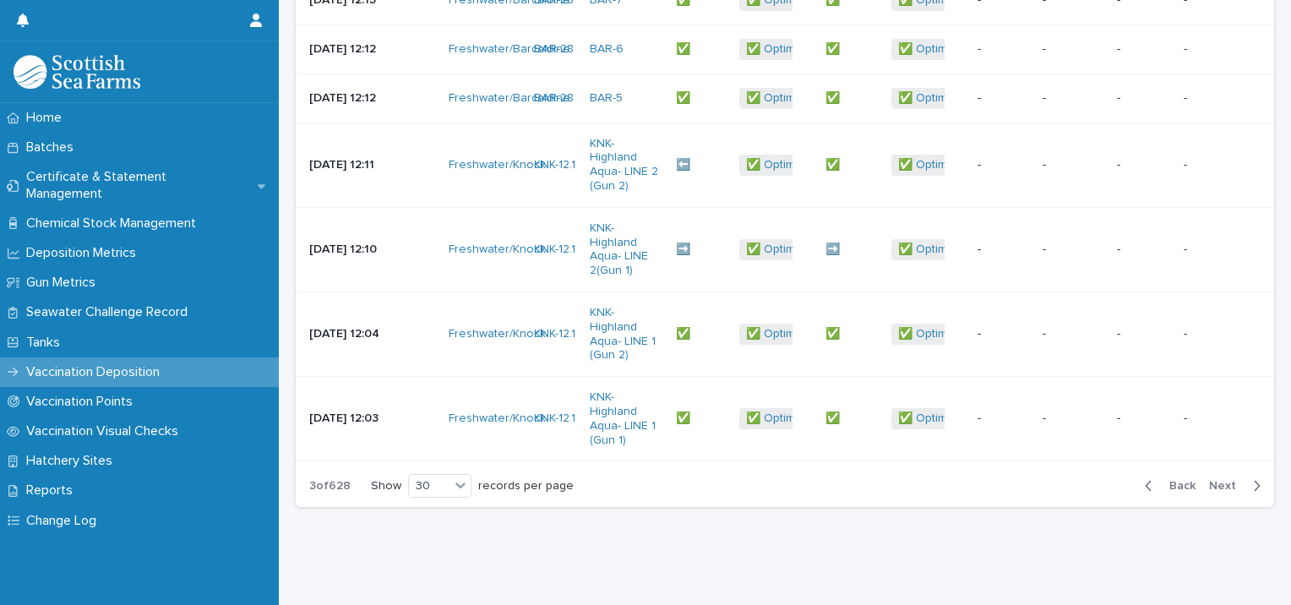
scroll to position [2043, 0]
click at [1219, 480] on span "Next" at bounding box center [1227, 486] width 37 height 12
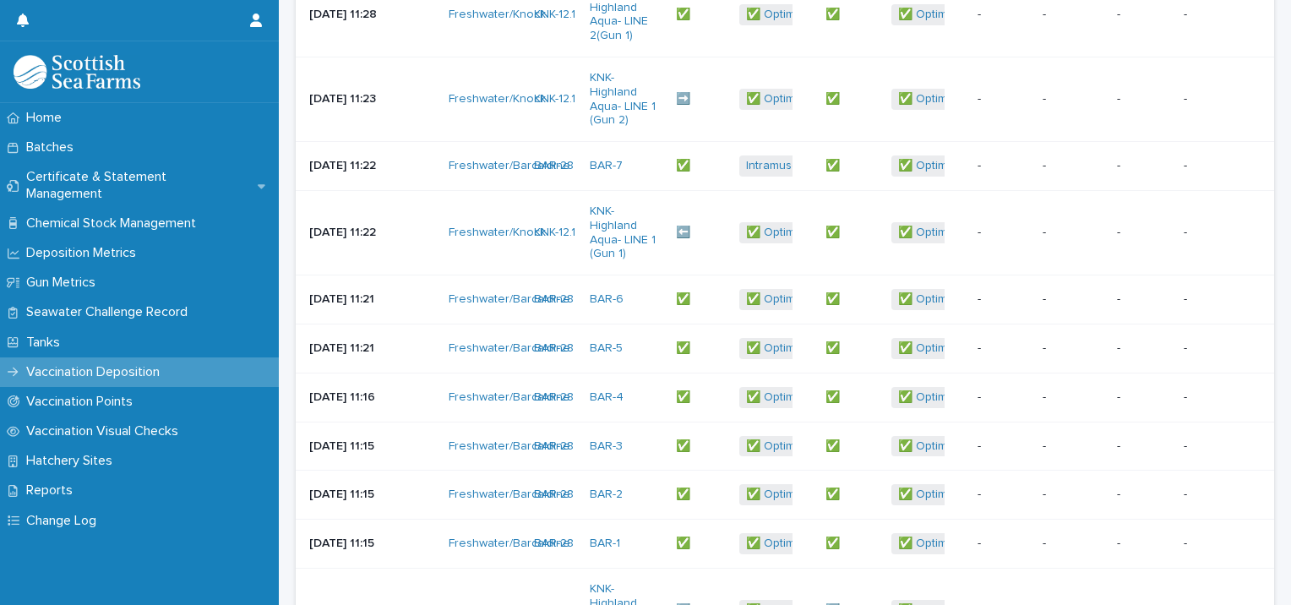
scroll to position [239, 0]
